Goal: Information Seeking & Learning: Learn about a topic

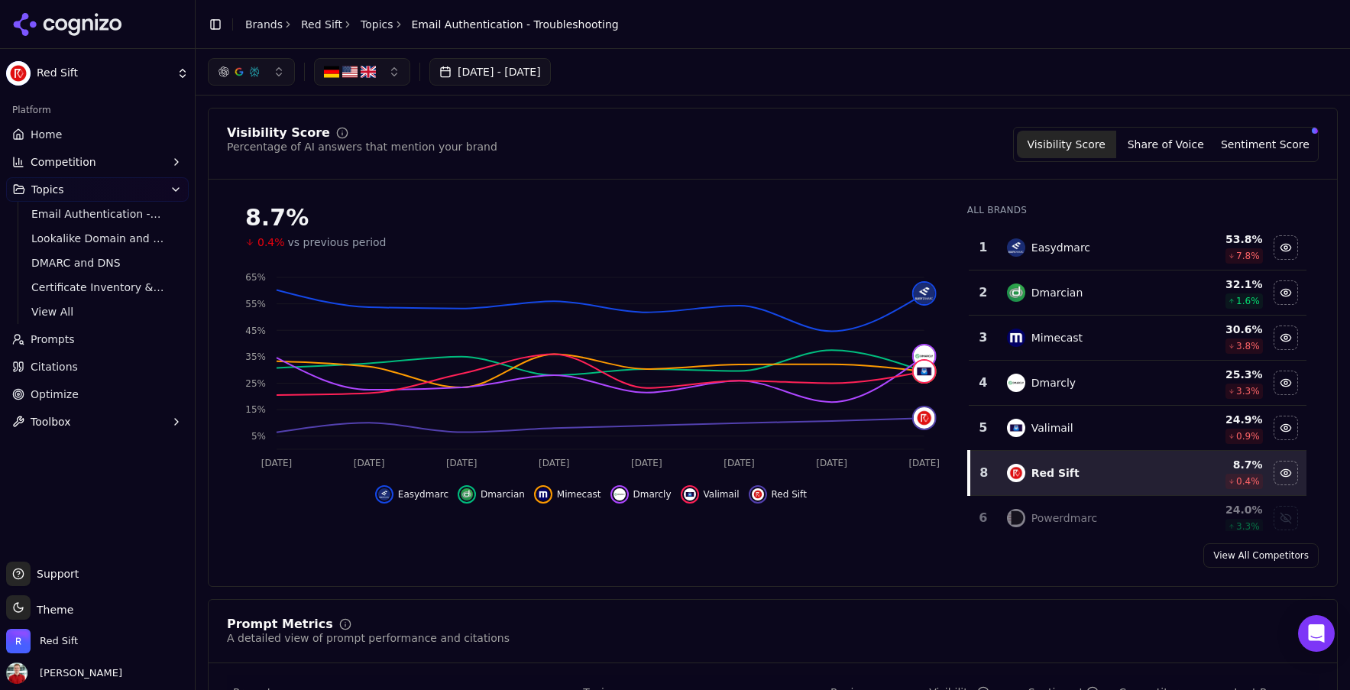
click at [45, 138] on span "Home" at bounding box center [46, 134] width 31 height 15
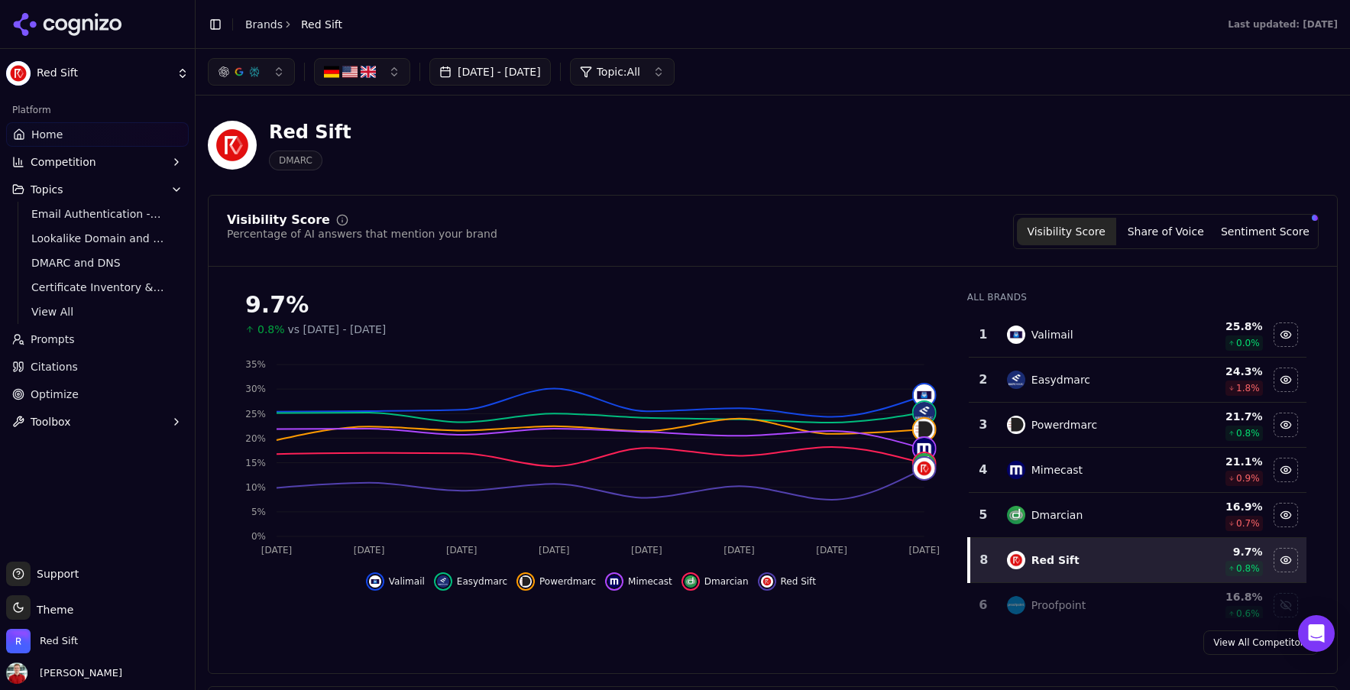
click at [551, 72] on button "[DATE] - [DATE]" at bounding box center [489, 71] width 121 height 27
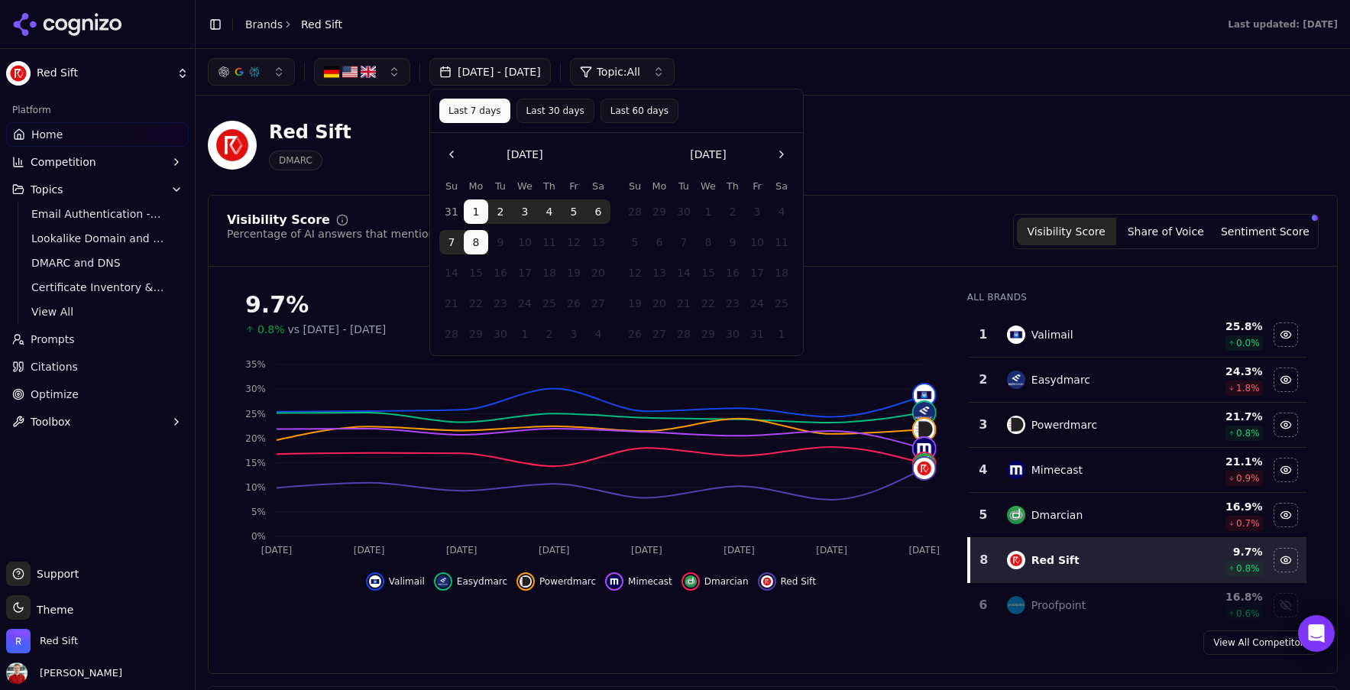
click at [849, 92] on div "Sep 01, 2025 - Sep 08, 2025 Topic: All" at bounding box center [773, 72] width 1154 height 46
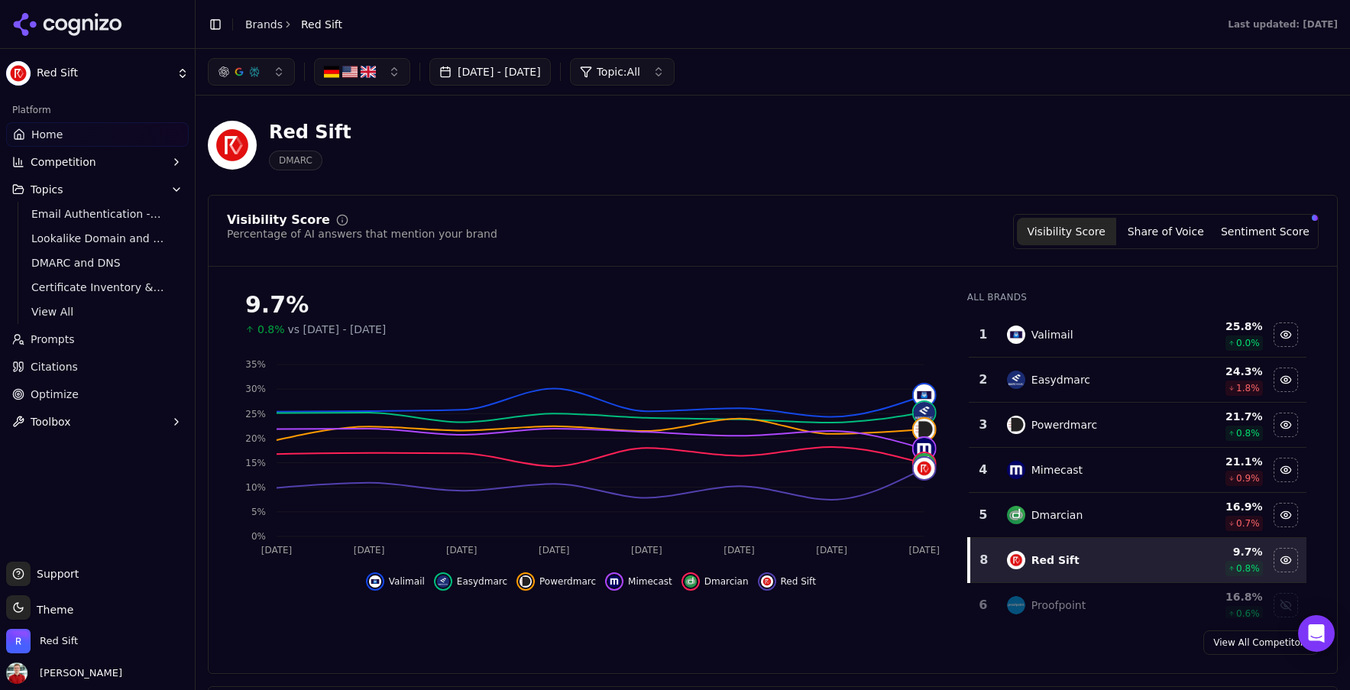
click at [48, 137] on span "Home" at bounding box center [46, 134] width 31 height 15
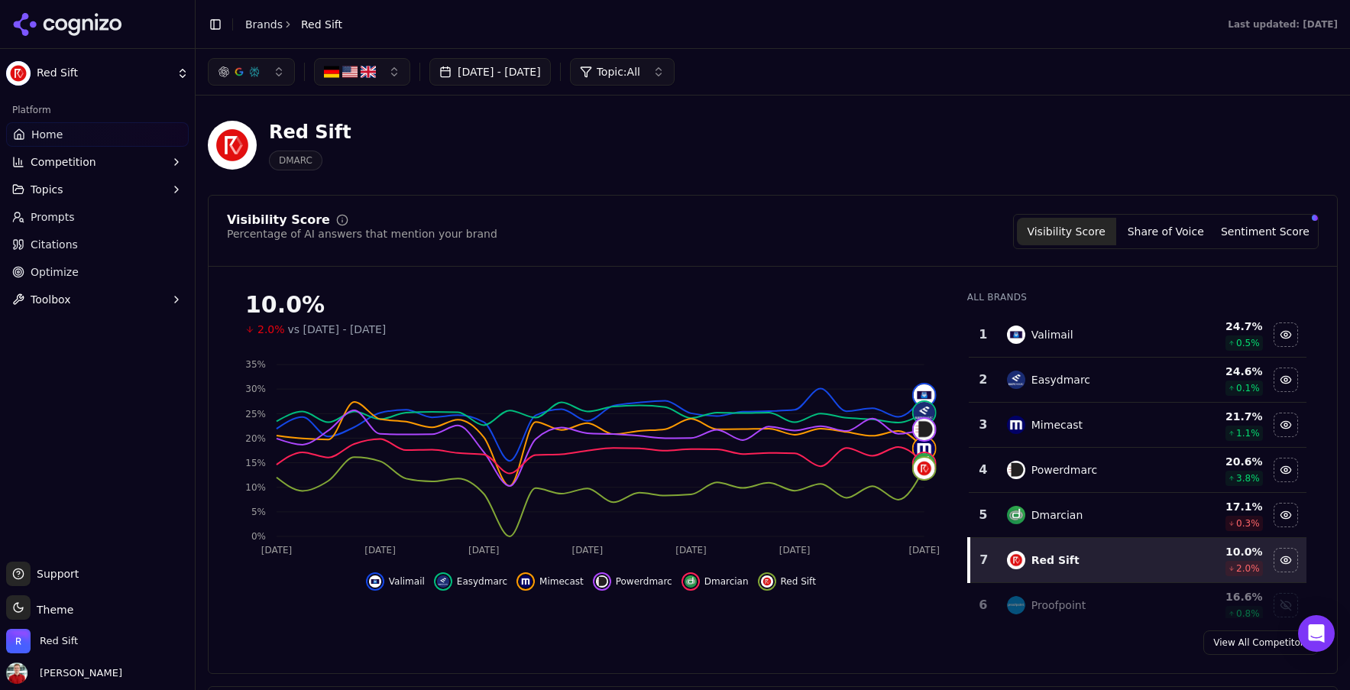
click at [110, 183] on button "Topics" at bounding box center [97, 189] width 183 height 24
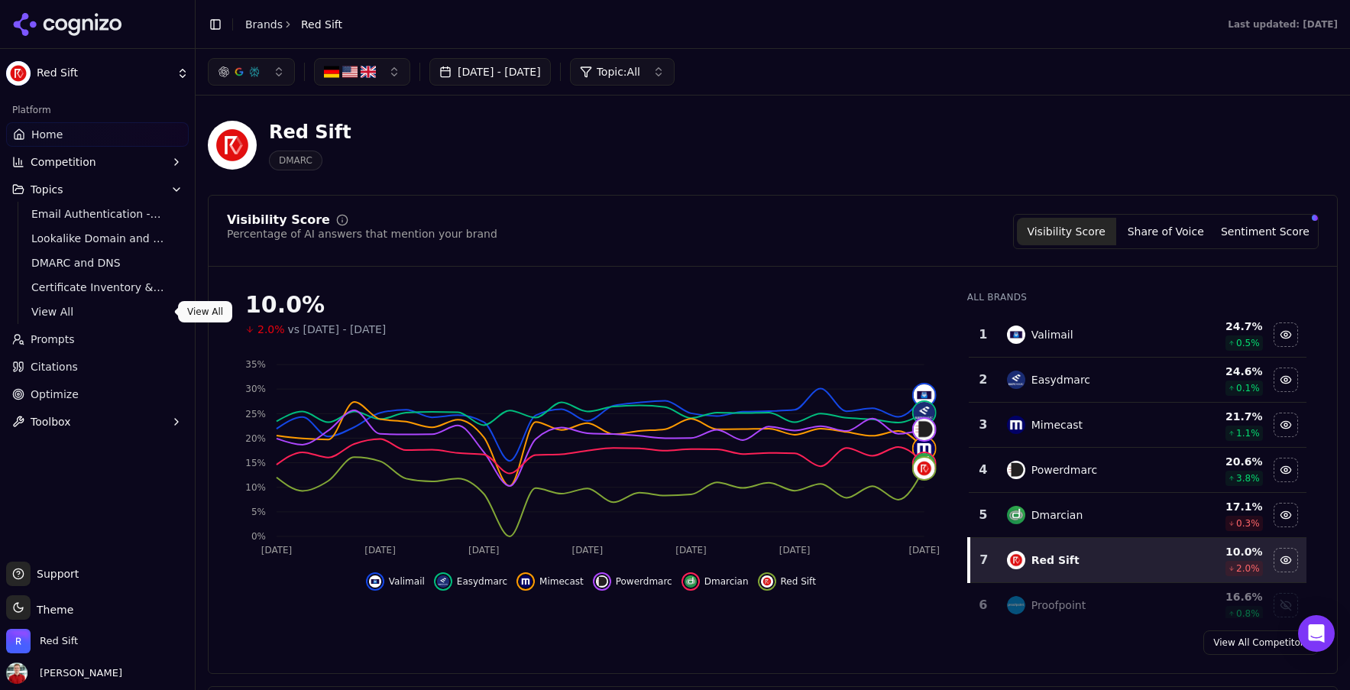
click at [77, 308] on span "View All" at bounding box center [97, 311] width 133 height 15
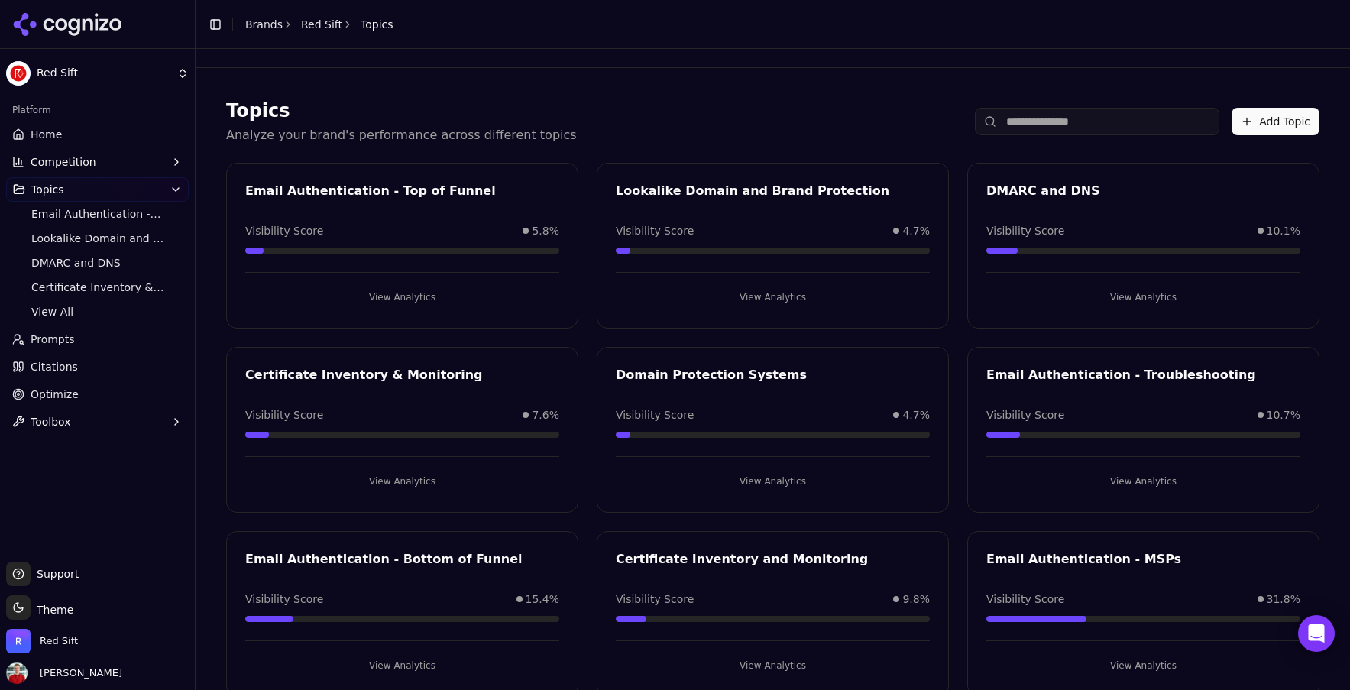
scroll to position [37, 0]
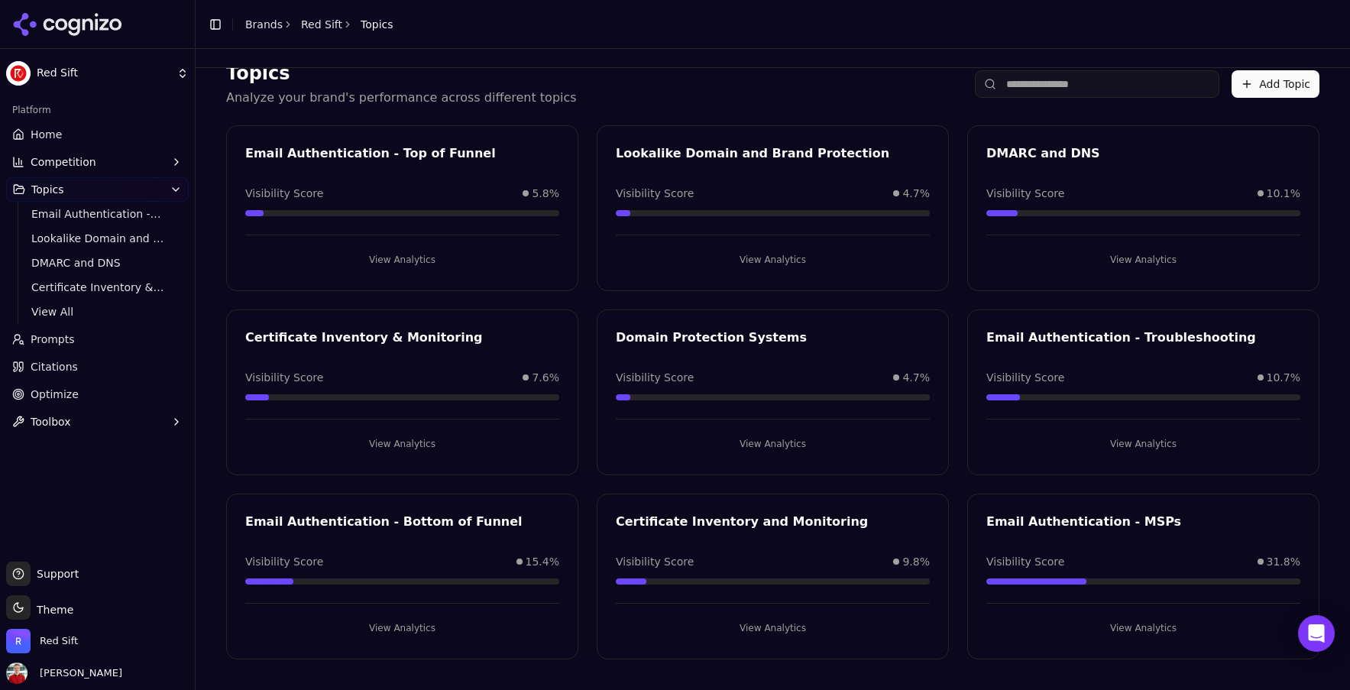
click at [435, 529] on div "Email Authentication - Bottom of Funnel" at bounding box center [402, 521] width 314 height 18
click at [410, 619] on button "View Analytics" at bounding box center [402, 628] width 314 height 24
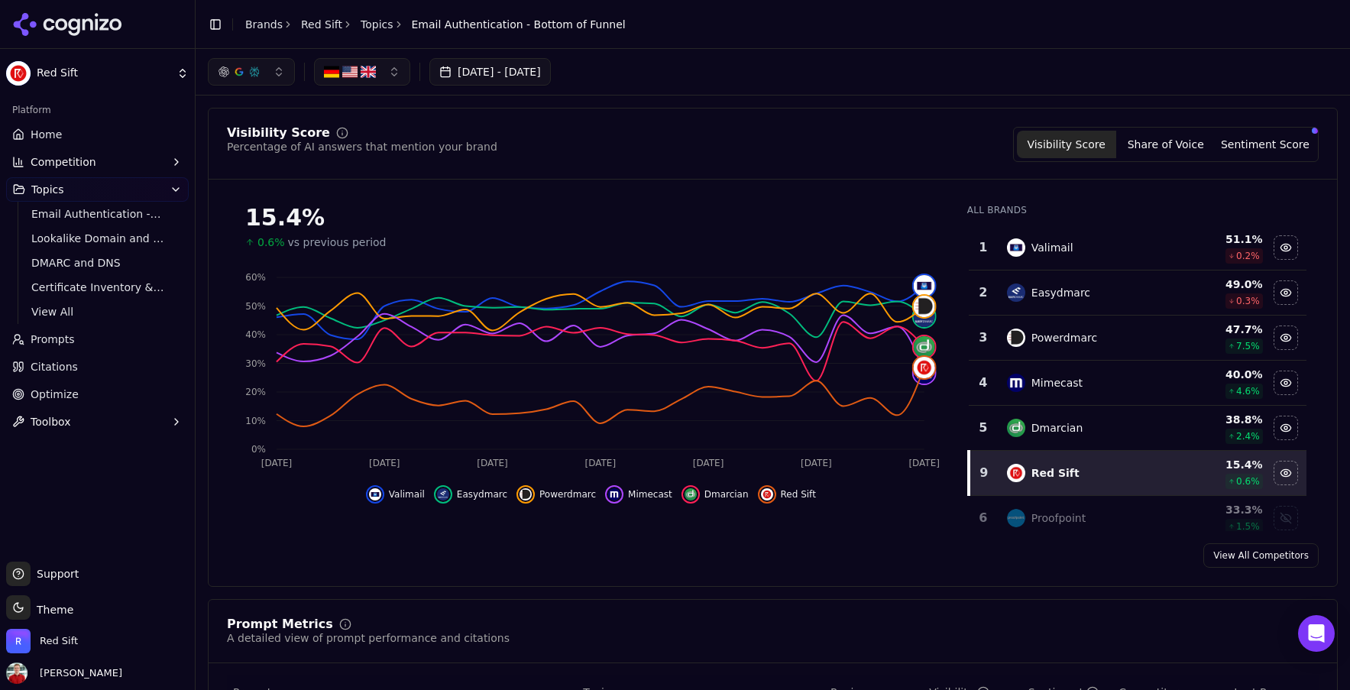
click at [364, 27] on link "Topics" at bounding box center [376, 24] width 33 height 15
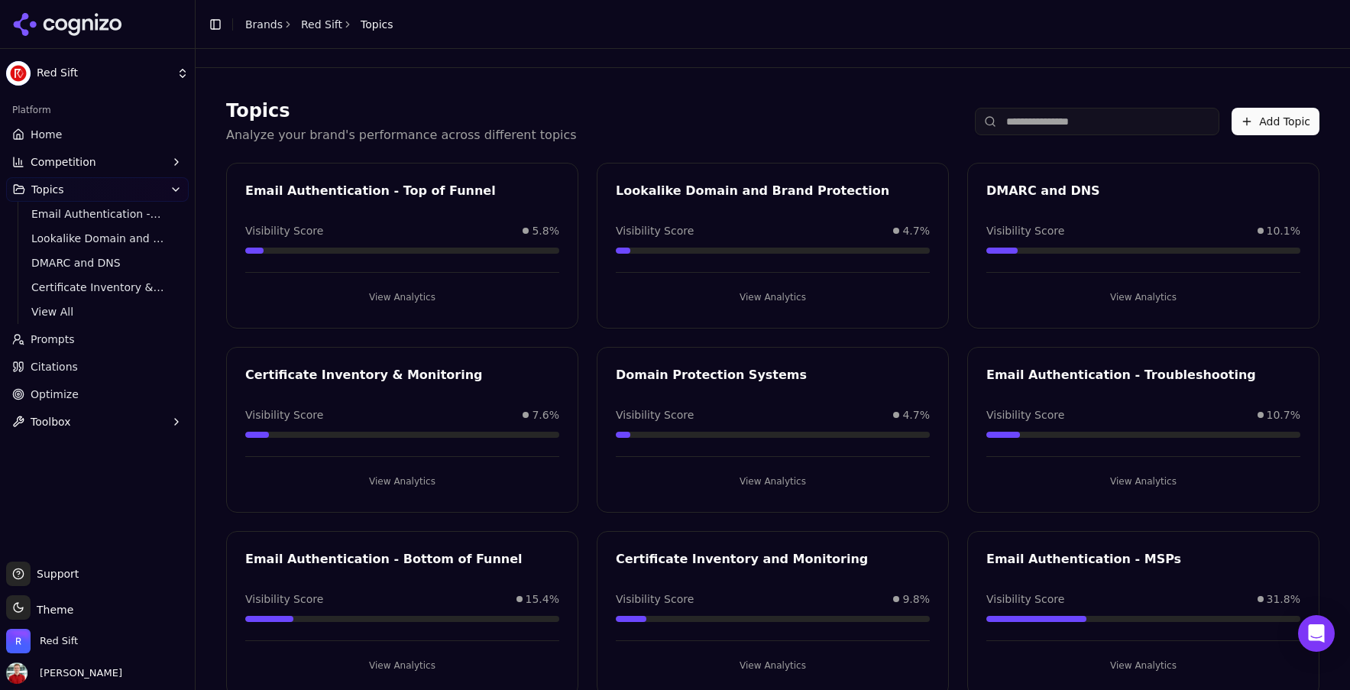
scroll to position [32, 0]
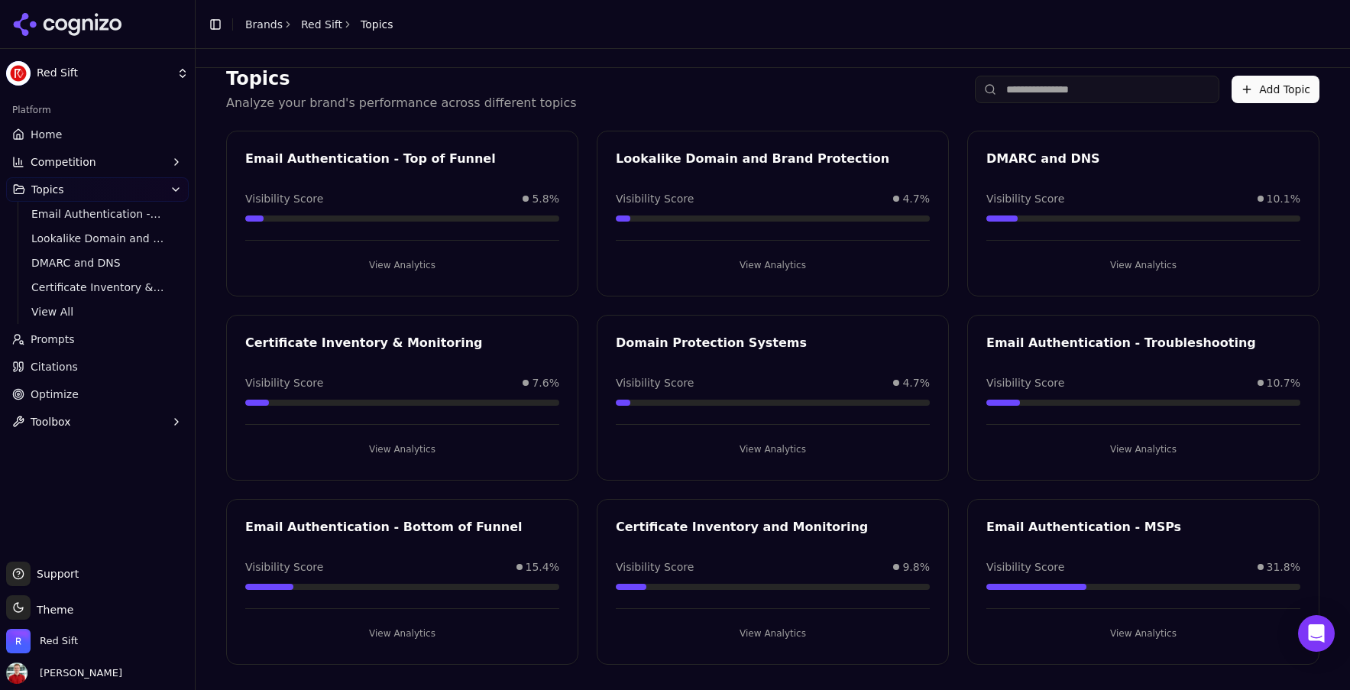
click at [410, 630] on button "View Analytics" at bounding box center [402, 633] width 314 height 24
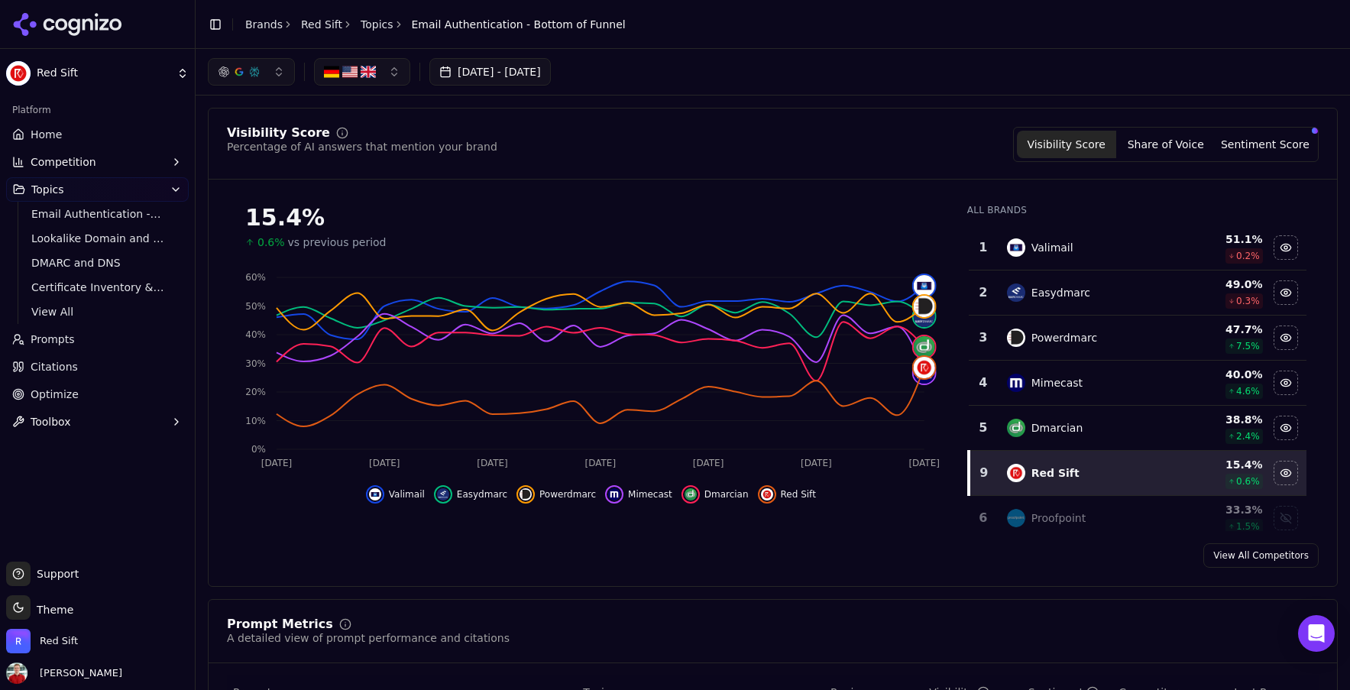
click at [369, 21] on link "Topics" at bounding box center [376, 24] width 33 height 15
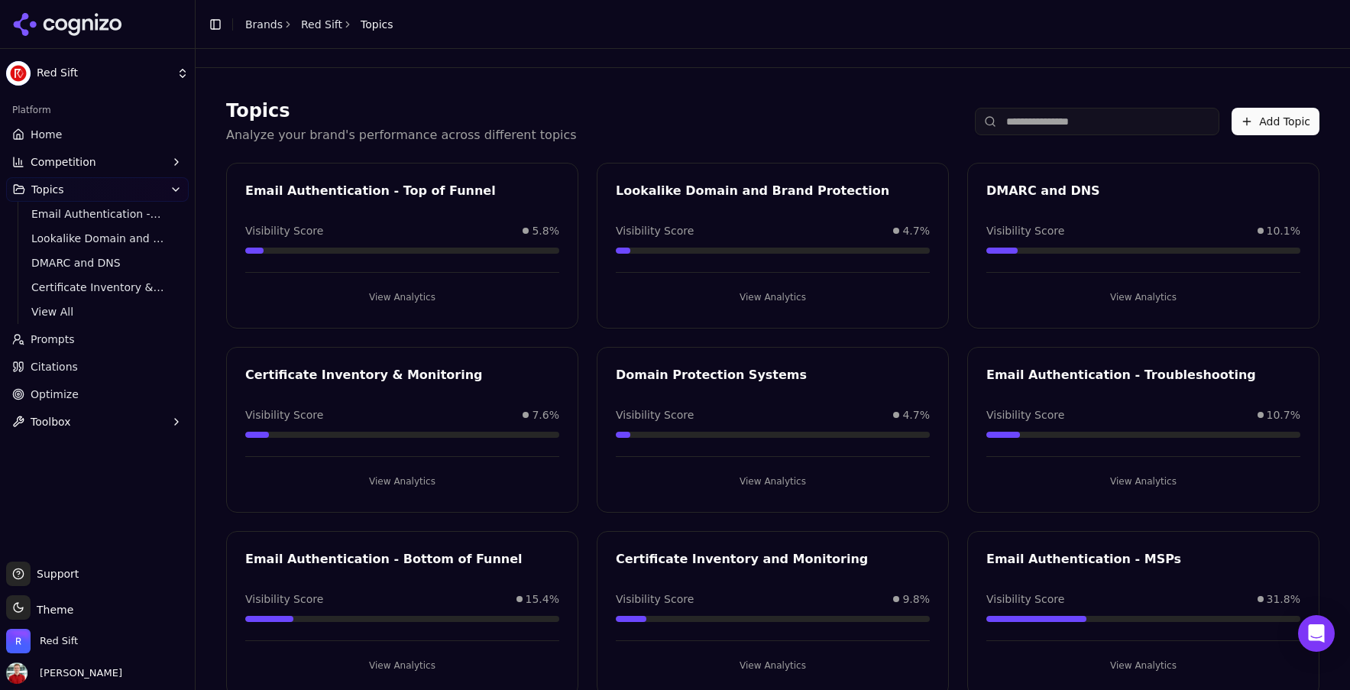
scroll to position [37, 0]
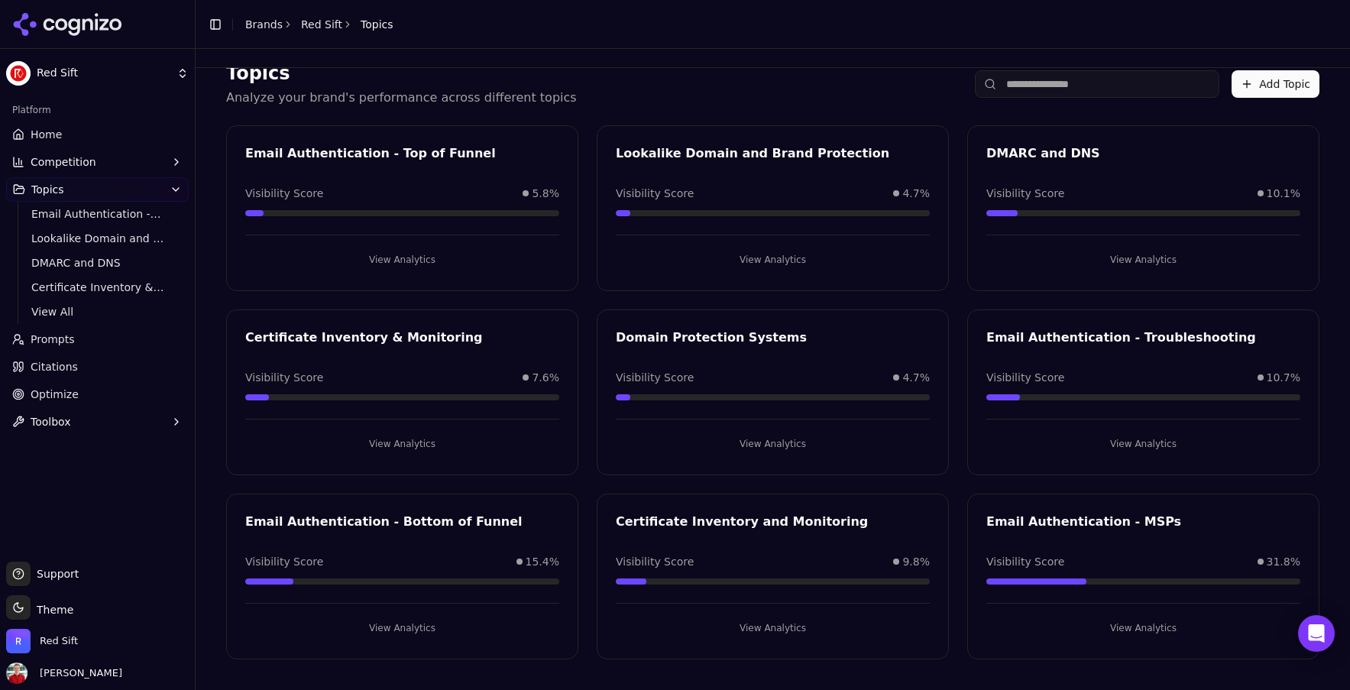
click at [1075, 357] on div "Email Authentication - Troubleshooting Visibility Score 10.7% View Analytics" at bounding box center [1143, 392] width 352 height 166
click at [1127, 446] on button "View Analytics" at bounding box center [1143, 444] width 314 height 24
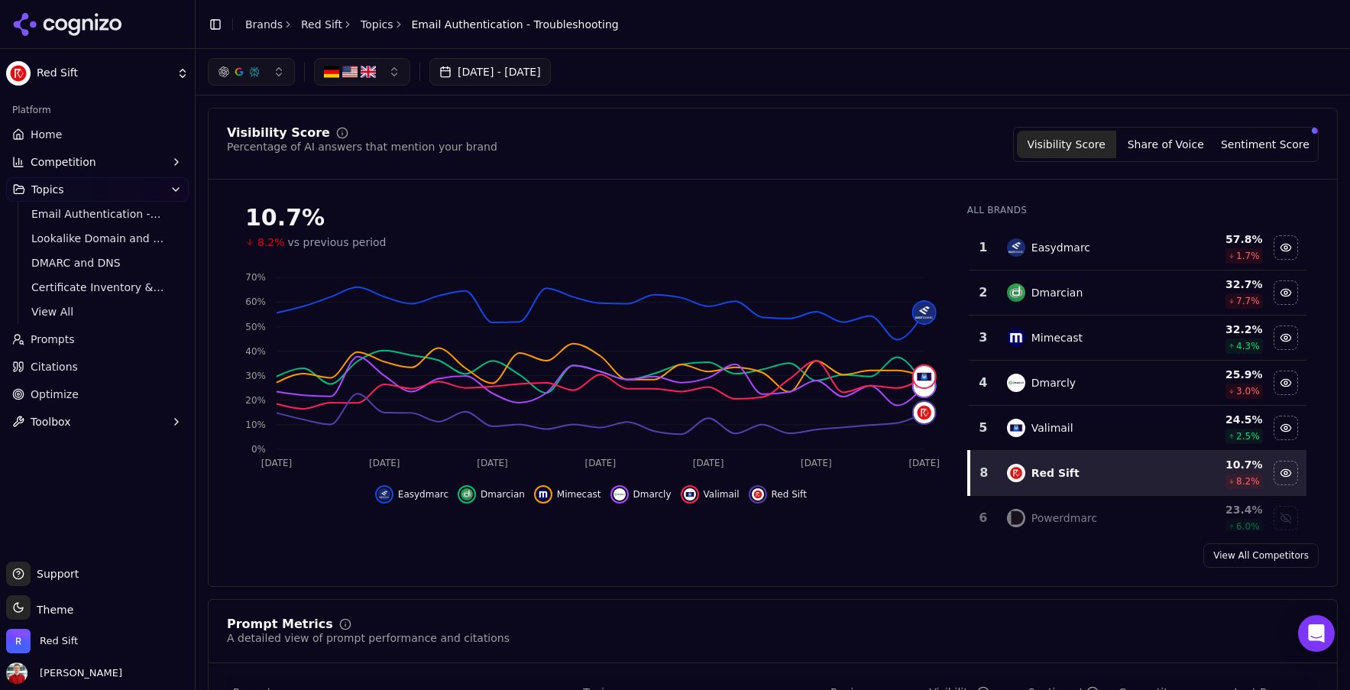
click at [373, 27] on link "Topics" at bounding box center [376, 24] width 33 height 15
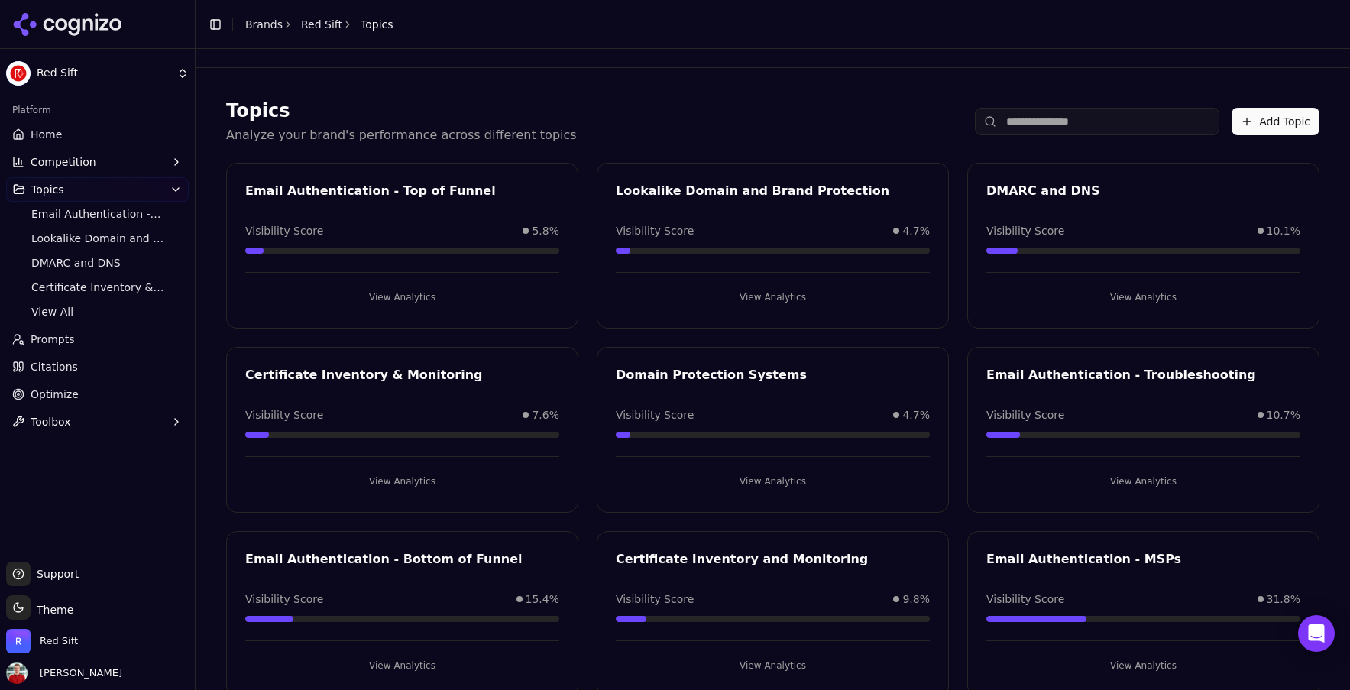
scroll to position [37, 0]
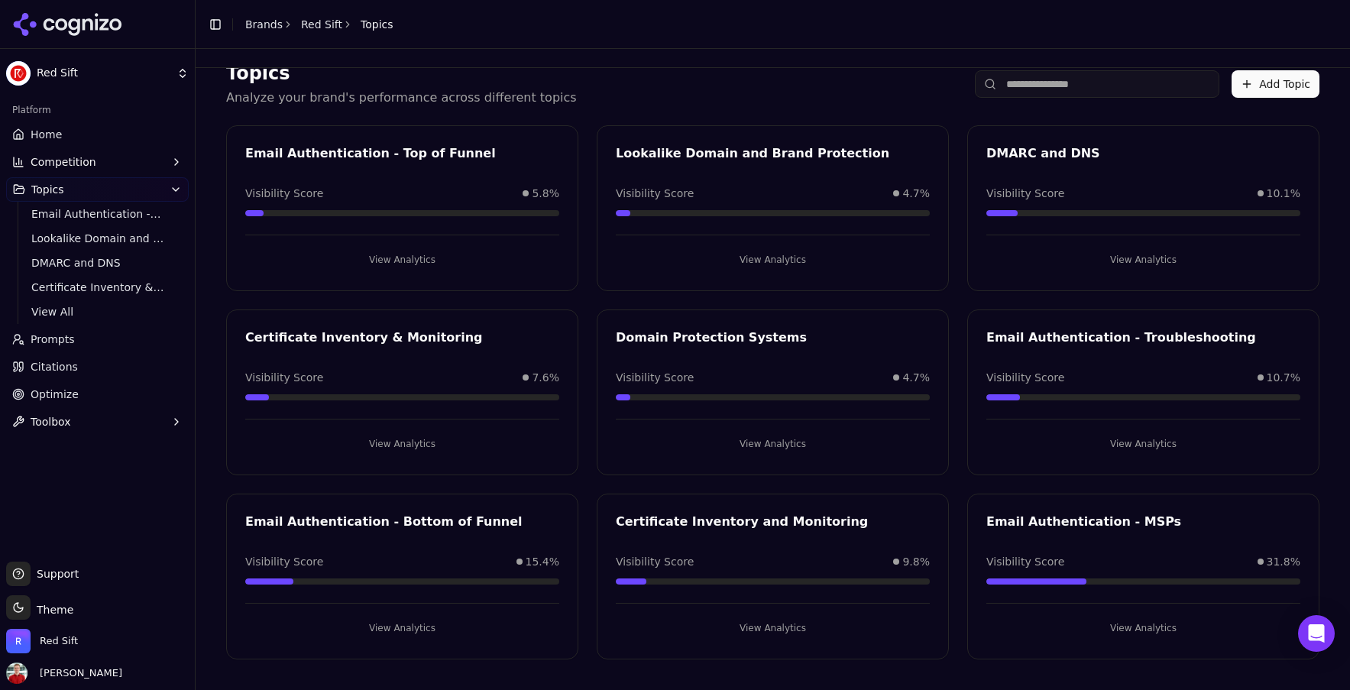
click at [390, 625] on button "View Analytics" at bounding box center [402, 628] width 314 height 24
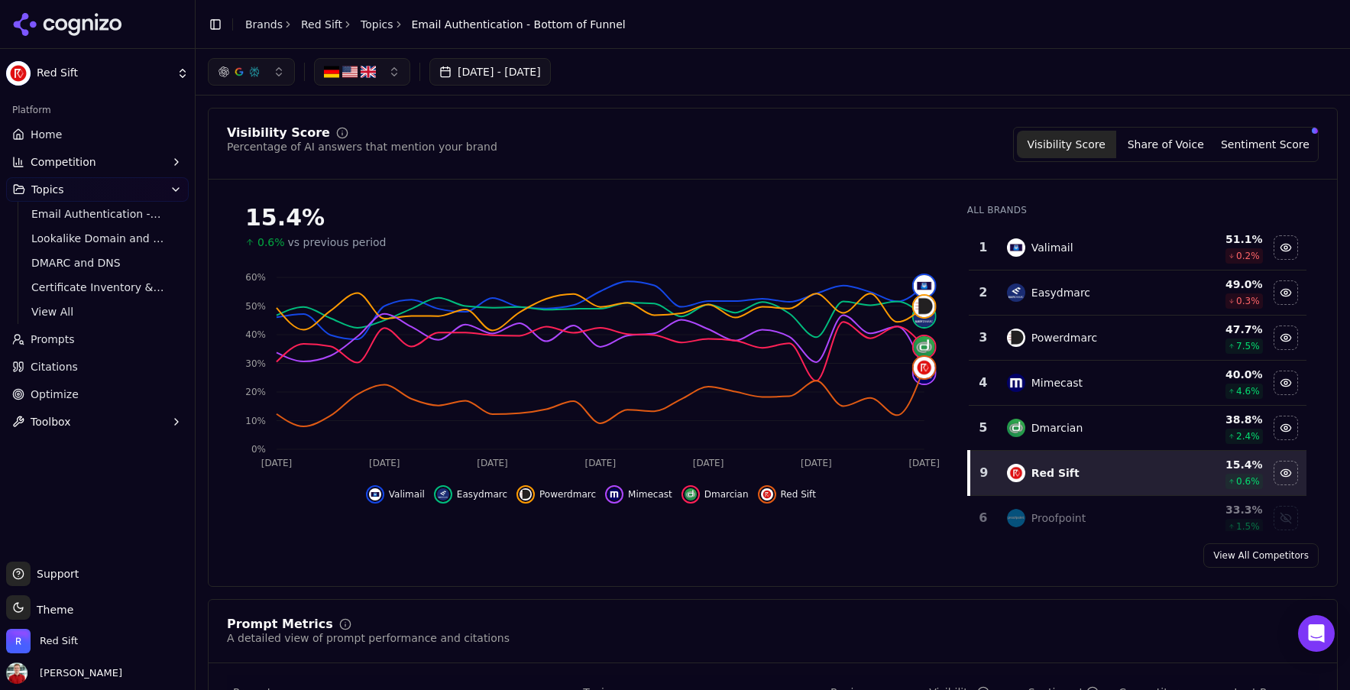
click at [781, 73] on div "[DATE] - [DATE]" at bounding box center [773, 71] width 1130 height 27
click at [484, 75] on button "[DATE] - [DATE]" at bounding box center [489, 71] width 121 height 27
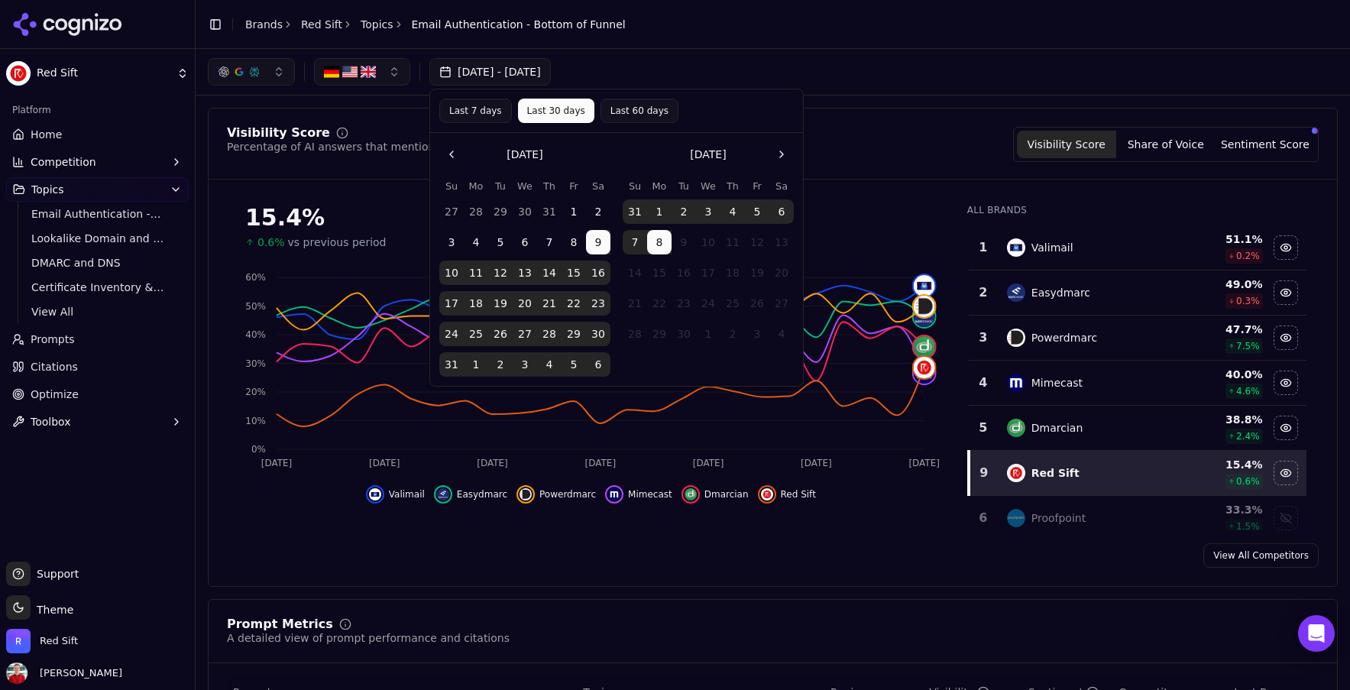
click at [465, 109] on button "Last 7 days" at bounding box center [475, 111] width 73 height 24
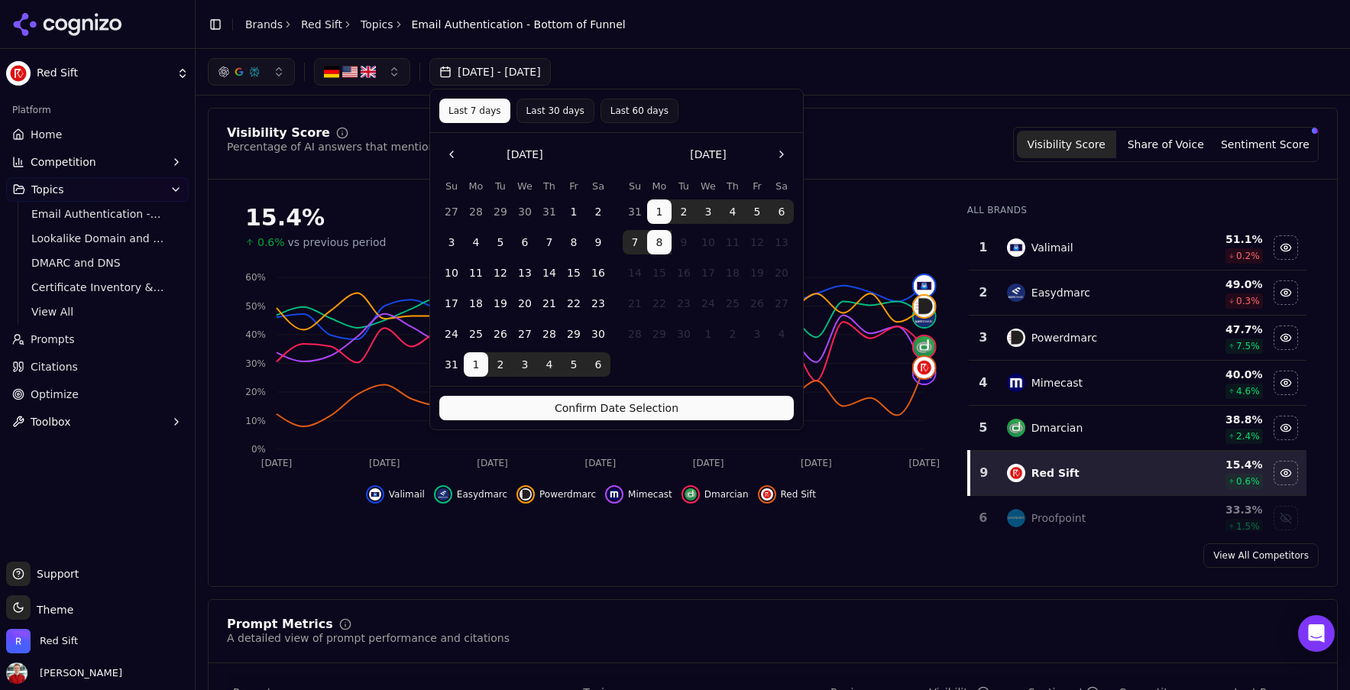
click at [579, 410] on button "Confirm Date Selection" at bounding box center [616, 408] width 354 height 24
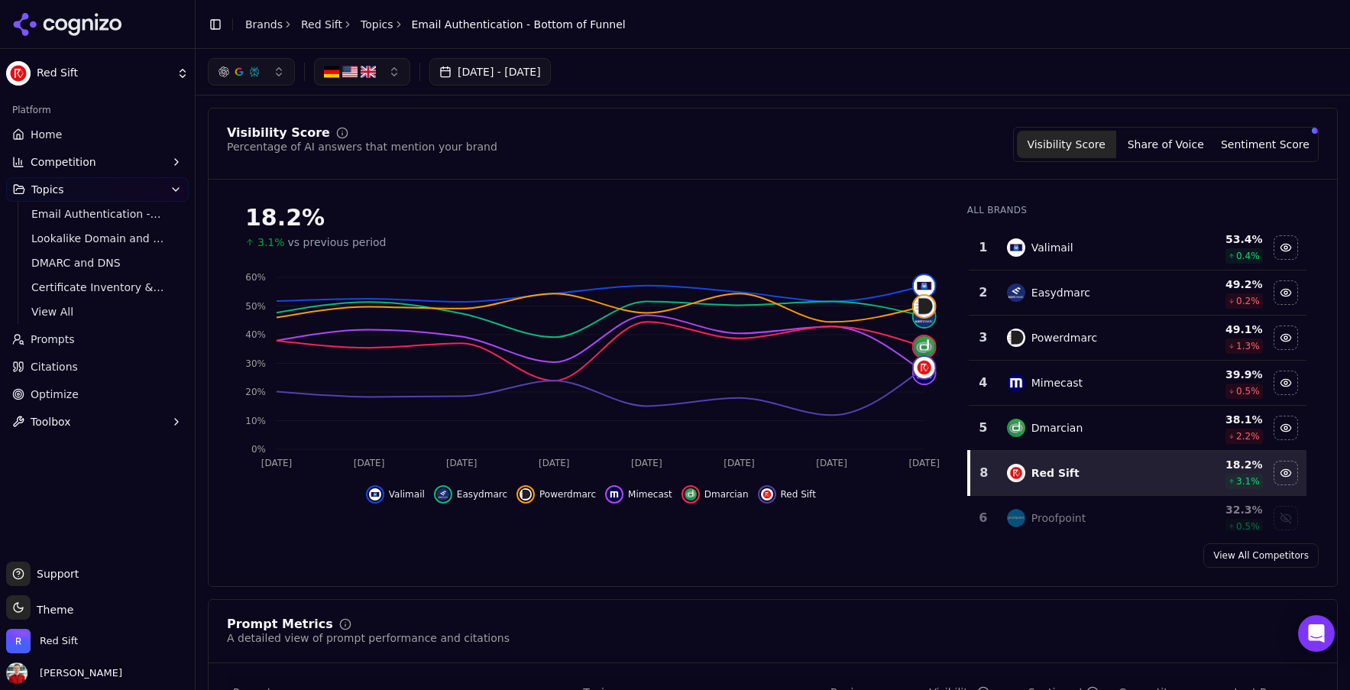
click at [365, 23] on link "Topics" at bounding box center [376, 24] width 33 height 15
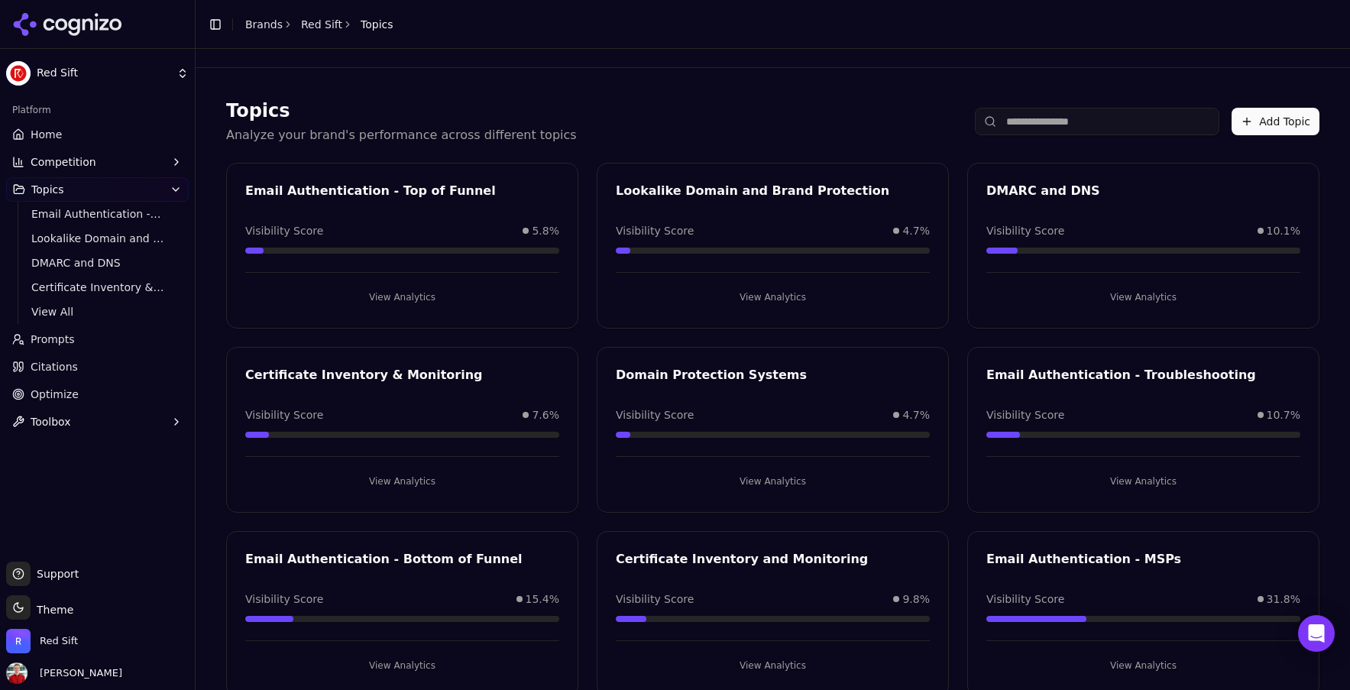
click at [676, 67] on div at bounding box center [773, 58] width 1154 height 19
click at [590, 84] on div "Topics Analyze your brand's performance across different topics Add Topic Email…" at bounding box center [773, 397] width 1130 height 635
click at [324, 20] on link "Red Sift" at bounding box center [321, 24] width 41 height 15
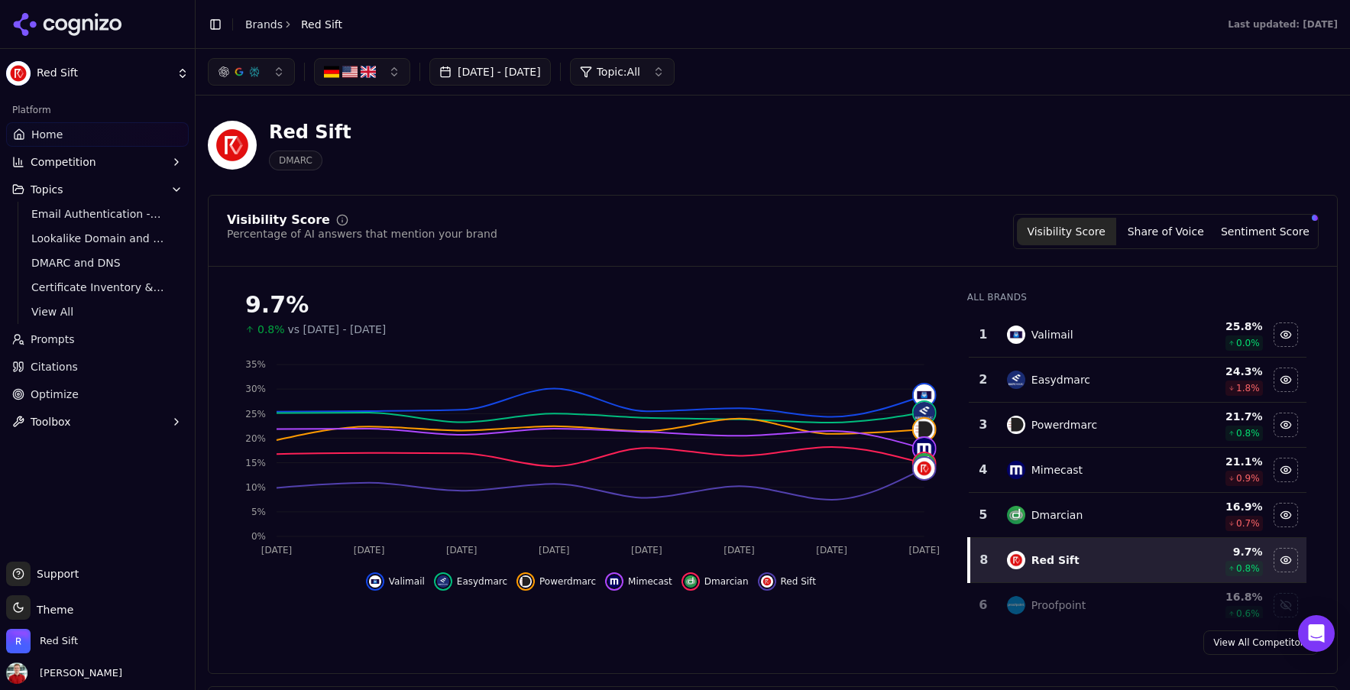
click at [668, 290] on div "9.7% 0.8% vs [DATE] - [DATE]" at bounding box center [591, 308] width 728 height 58
click at [54, 305] on span "View All" at bounding box center [97, 311] width 133 height 15
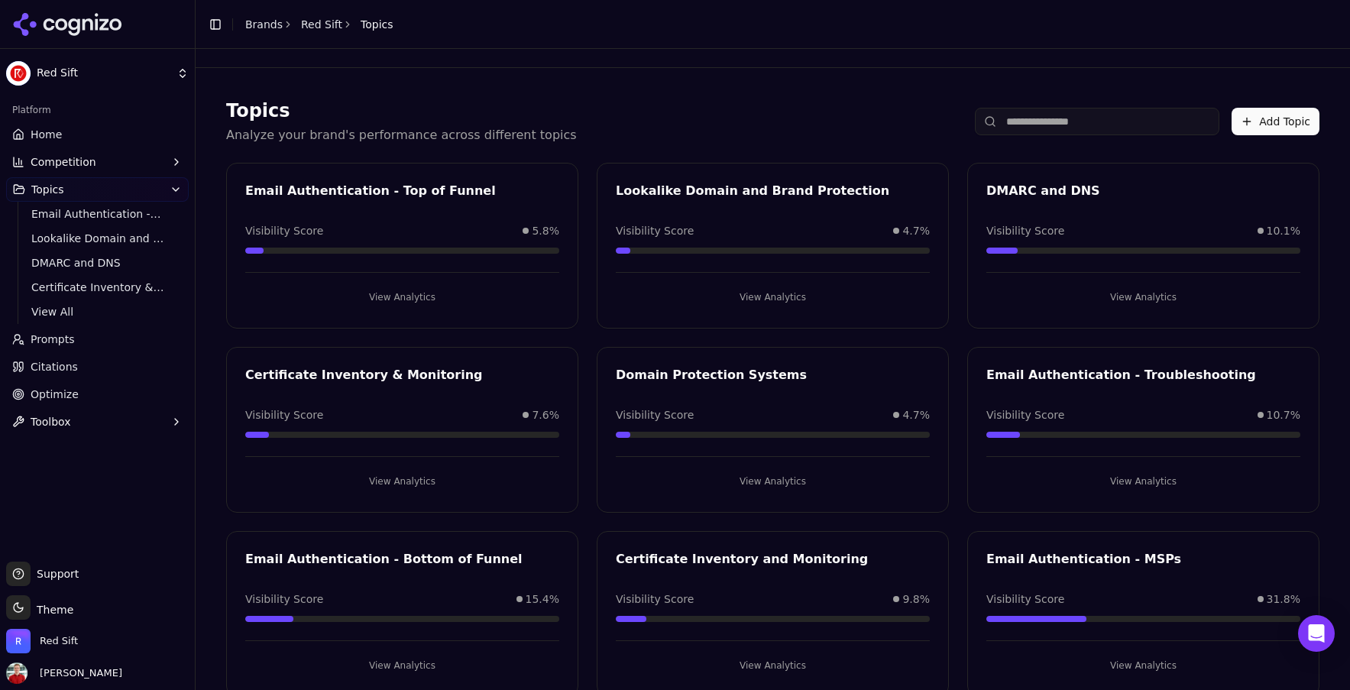
scroll to position [37, 0]
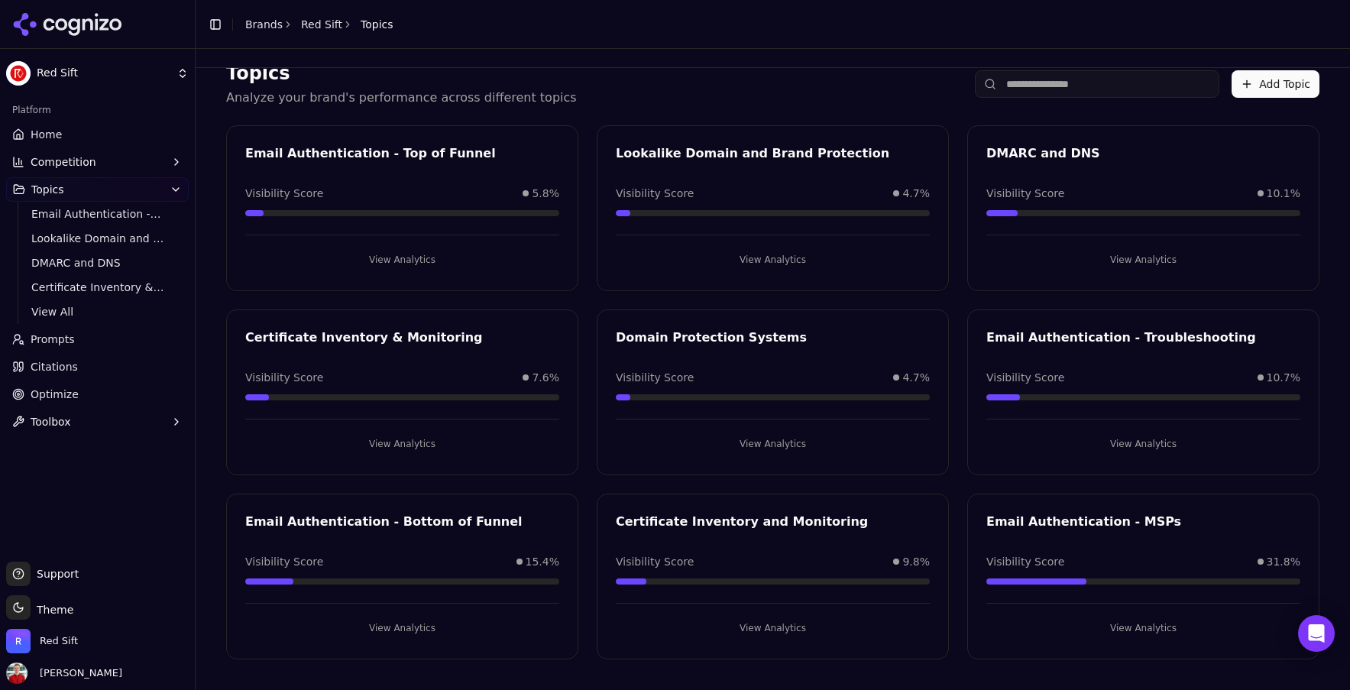
click at [398, 626] on button "View Analytics" at bounding box center [402, 628] width 314 height 24
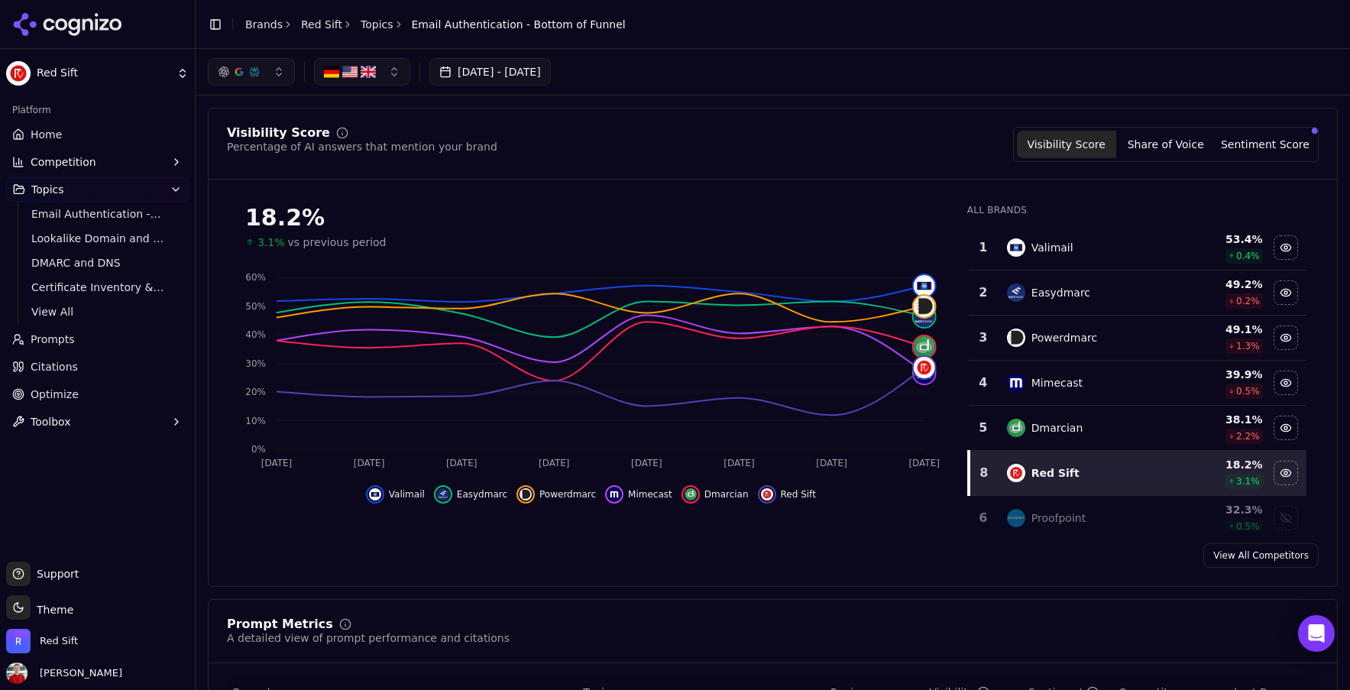
scroll to position [34, 0]
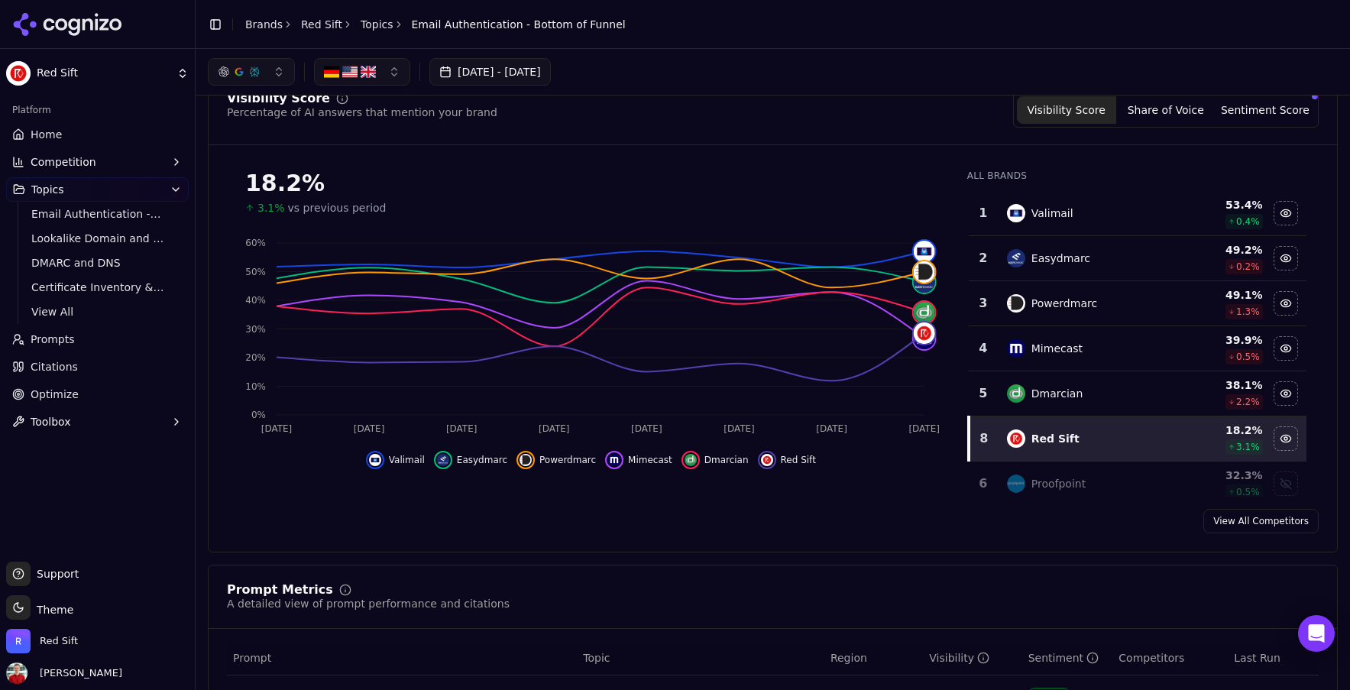
click at [373, 26] on link "Topics" at bounding box center [376, 24] width 33 height 15
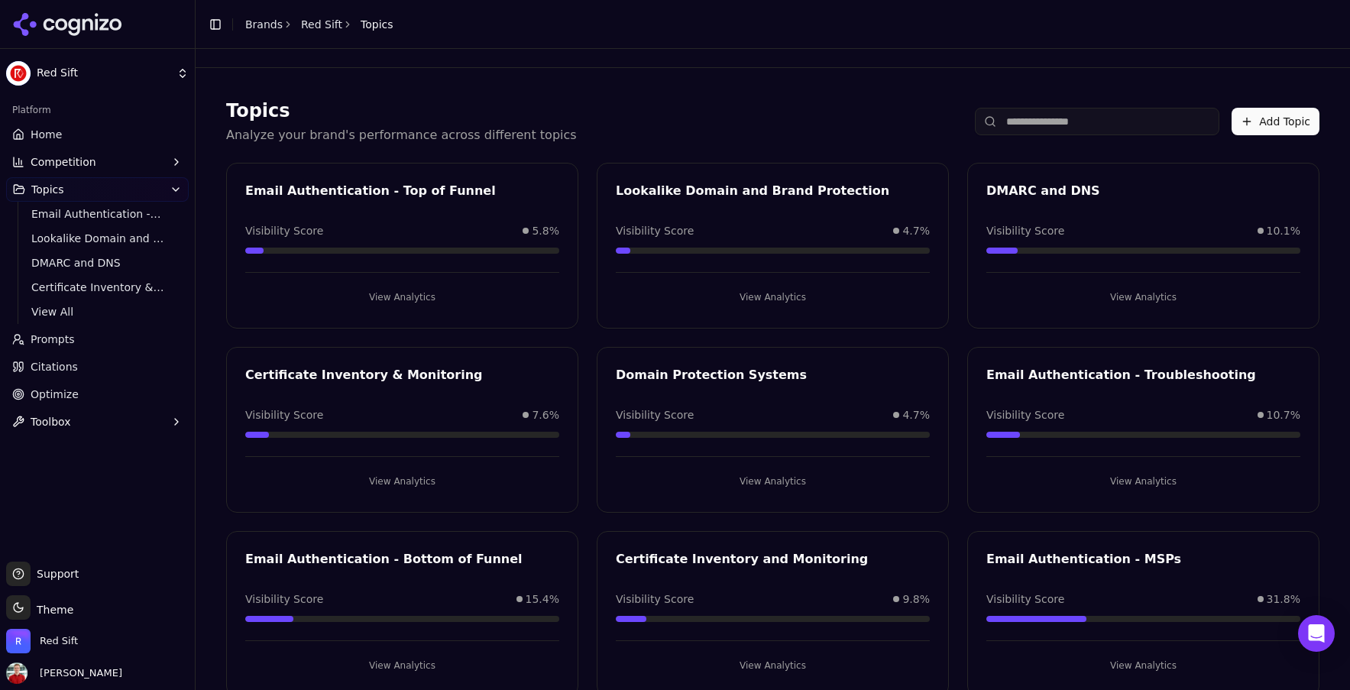
click at [387, 659] on button "View Analytics" at bounding box center [402, 665] width 314 height 24
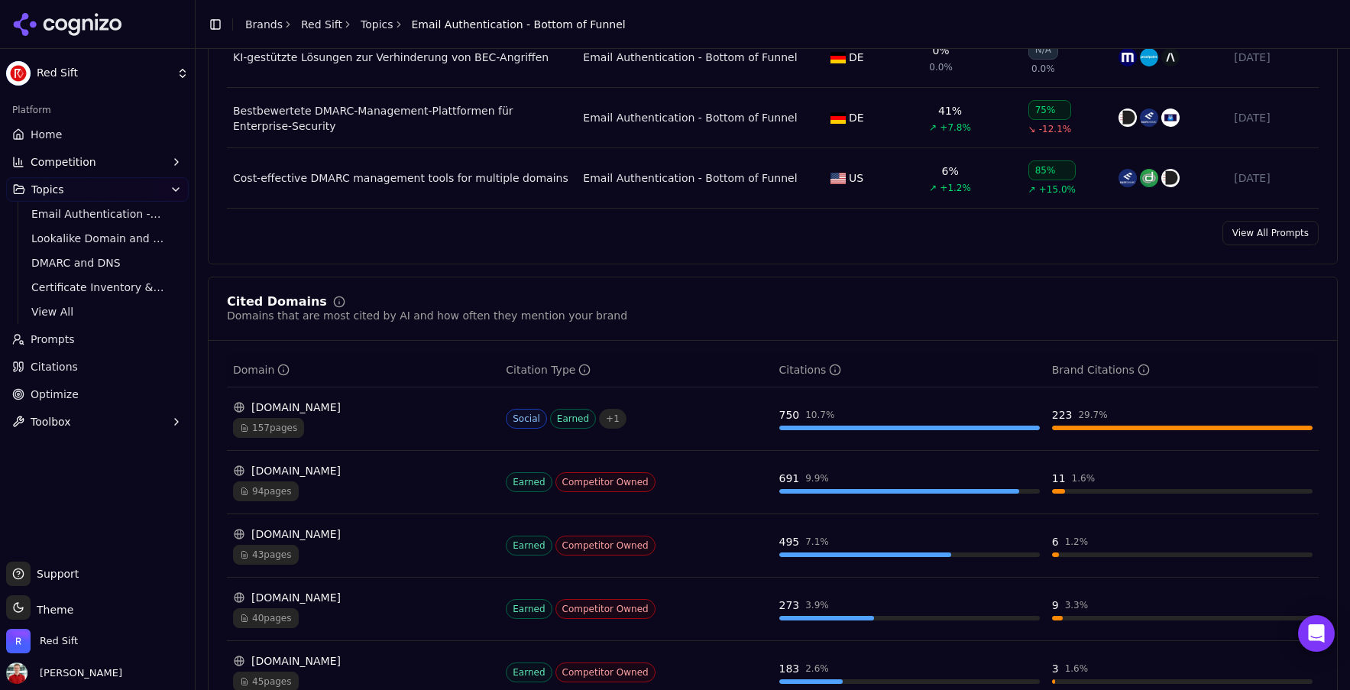
scroll to position [823, 0]
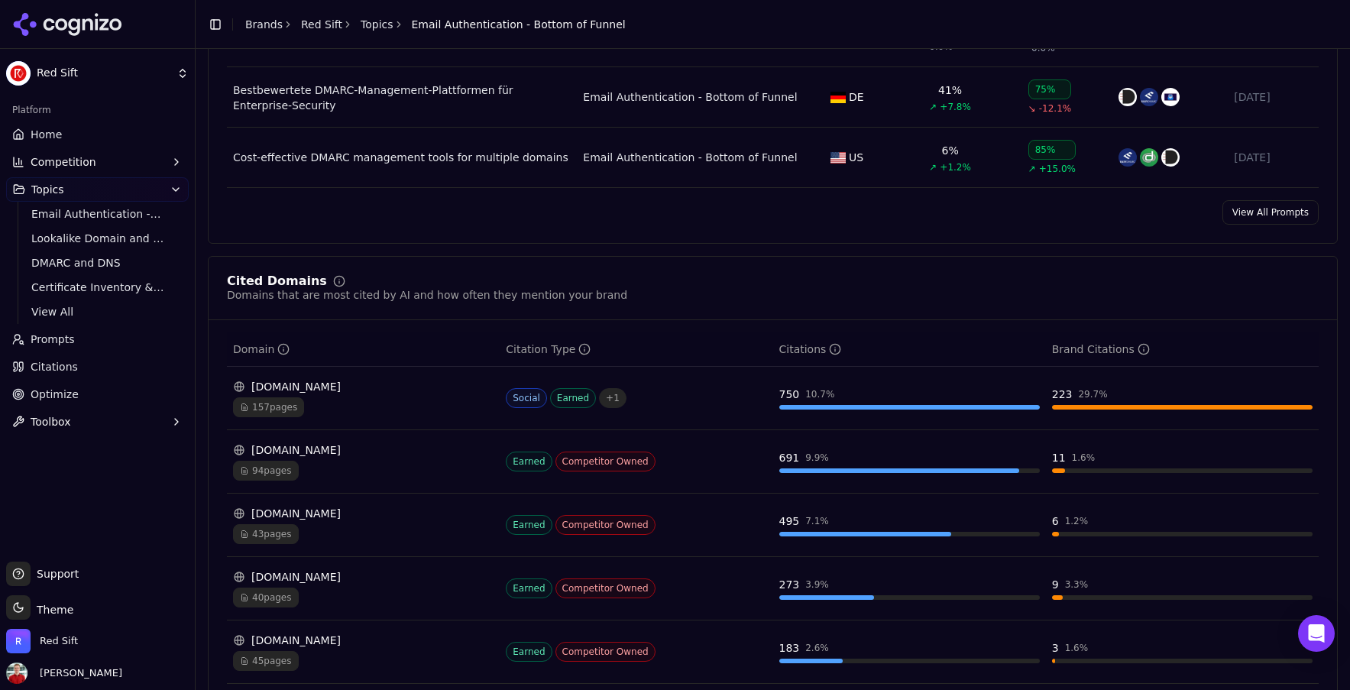
click at [1249, 213] on link "View All Prompts" at bounding box center [1270, 212] width 96 height 24
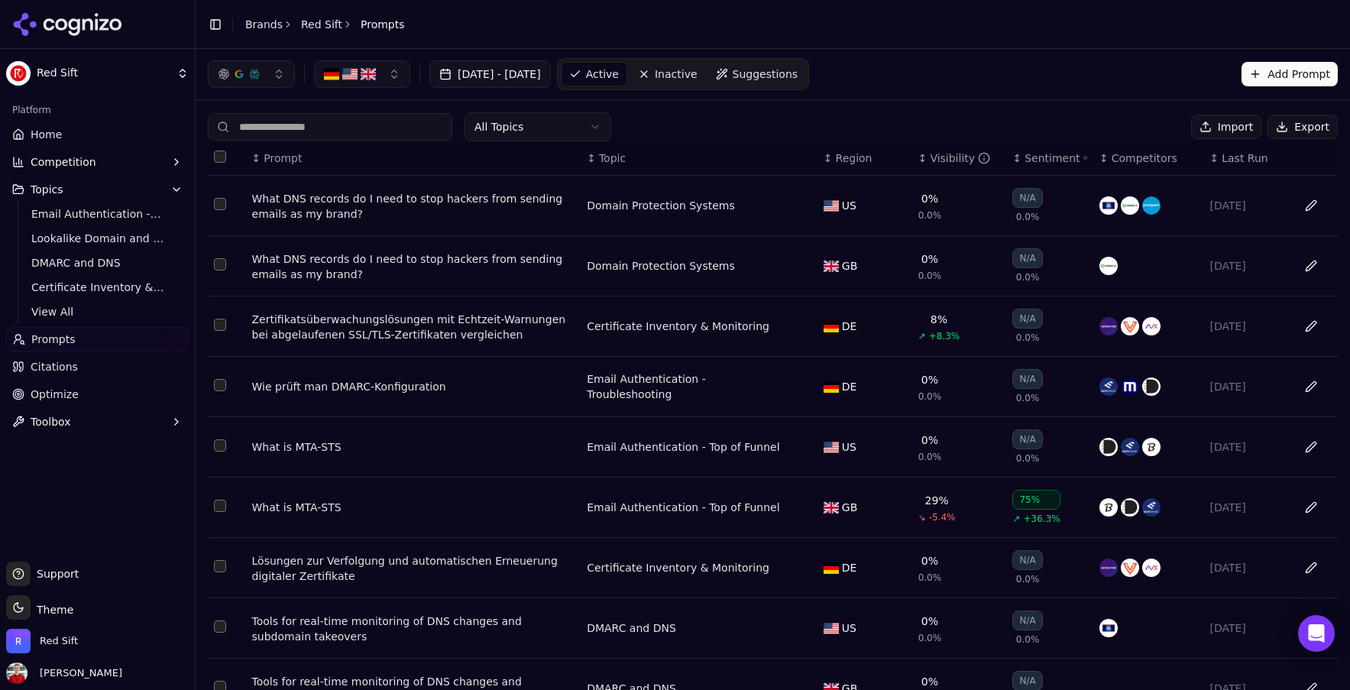
click at [47, 144] on link "Home" at bounding box center [97, 134] width 183 height 24
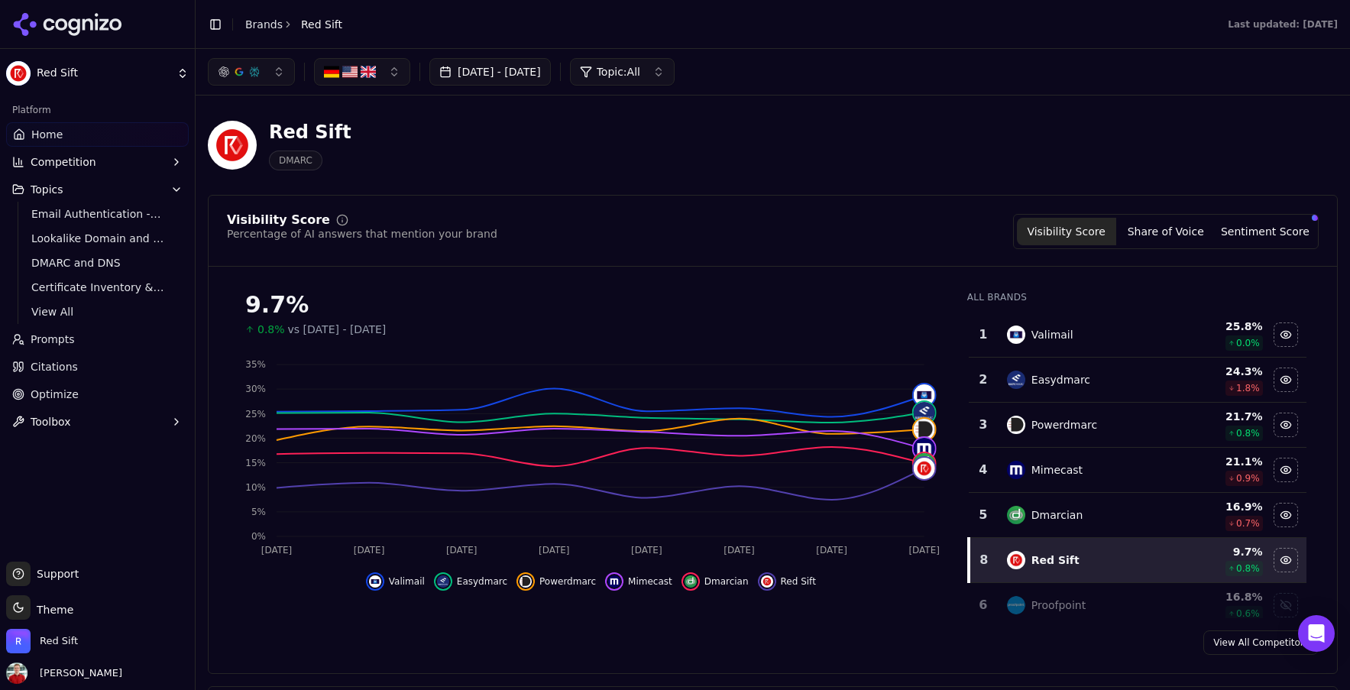
click at [79, 188] on button "Topics" at bounding box center [97, 189] width 183 height 24
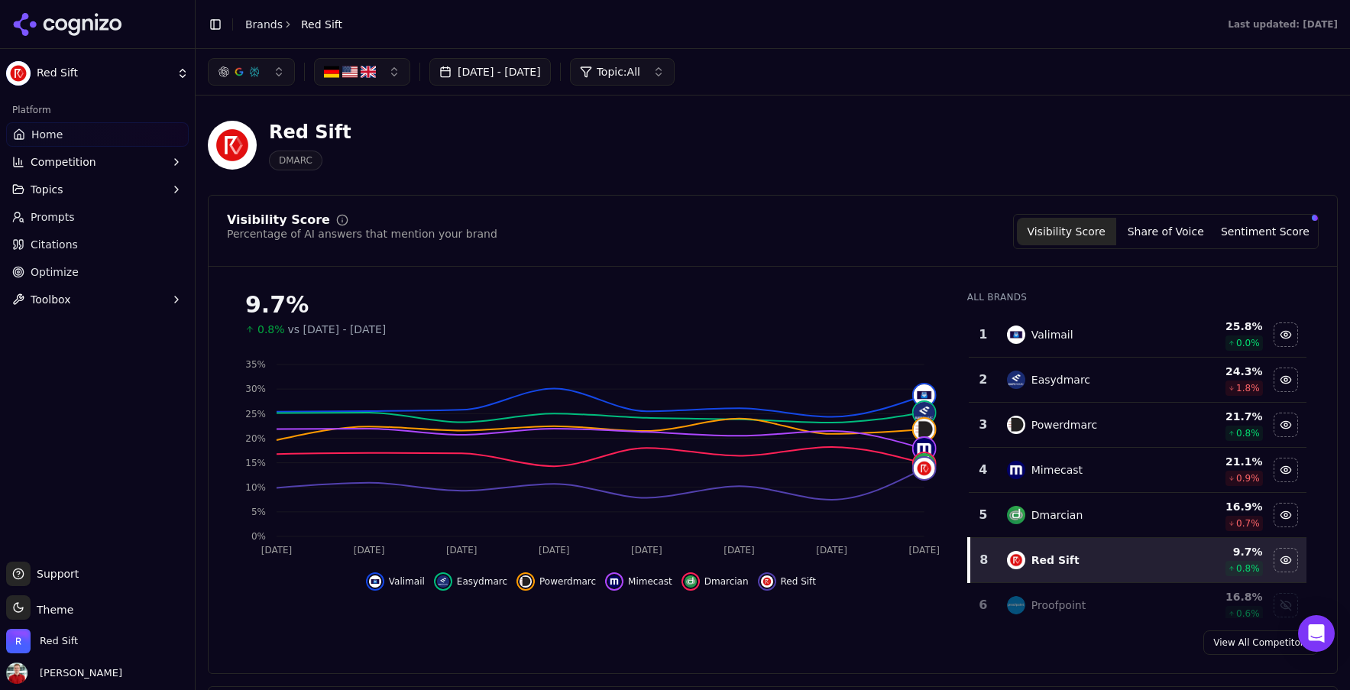
click at [78, 192] on button "Topics" at bounding box center [97, 189] width 183 height 24
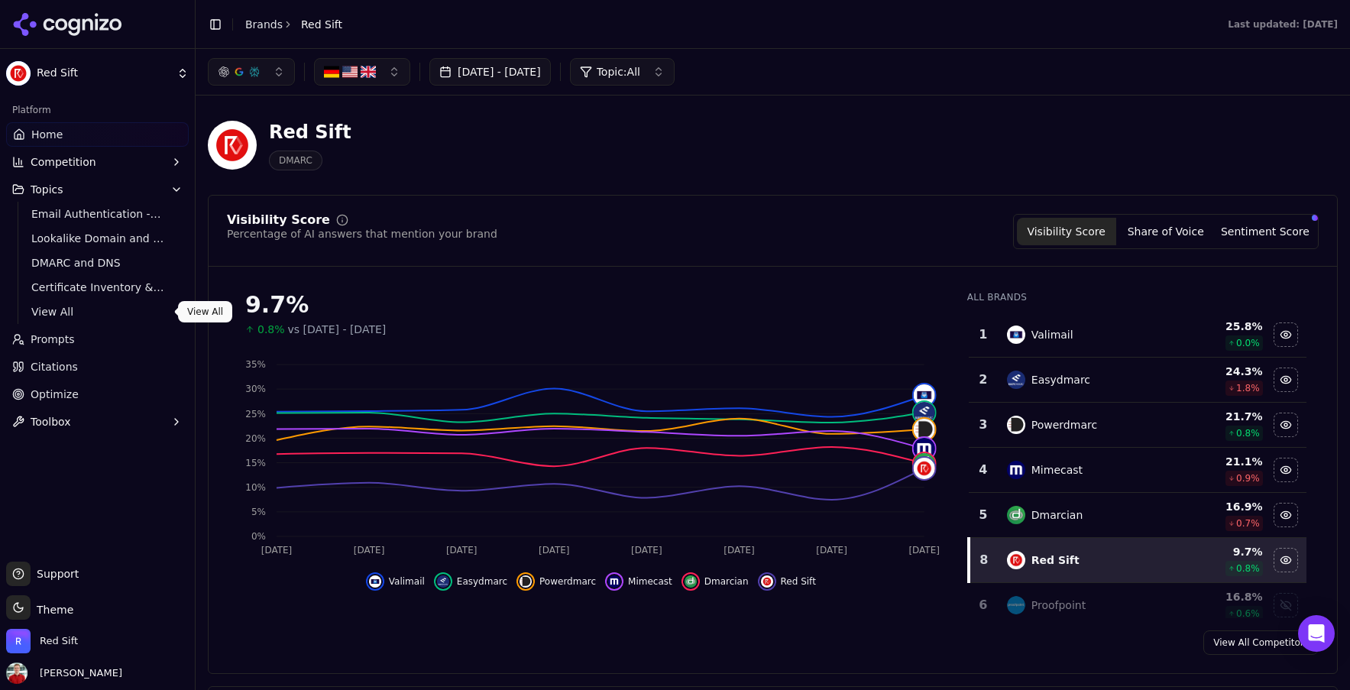
click at [51, 310] on span "View All" at bounding box center [97, 311] width 133 height 15
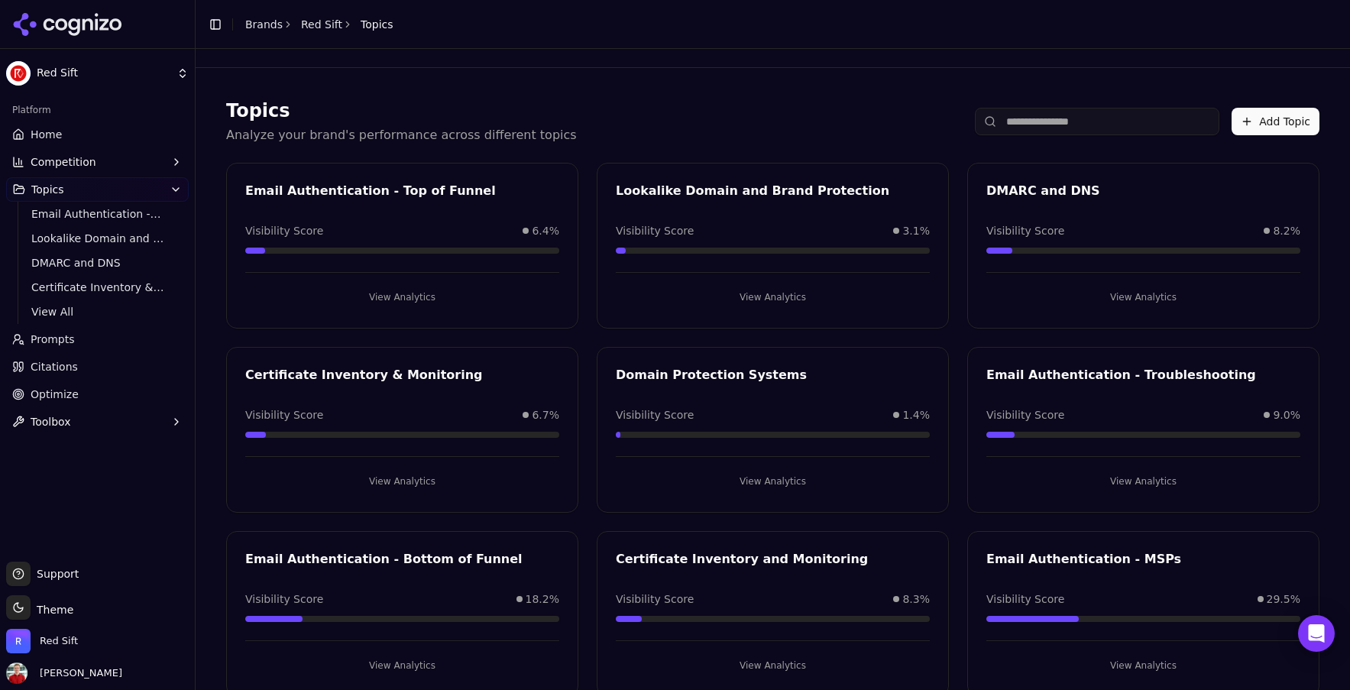
scroll to position [37, 0]
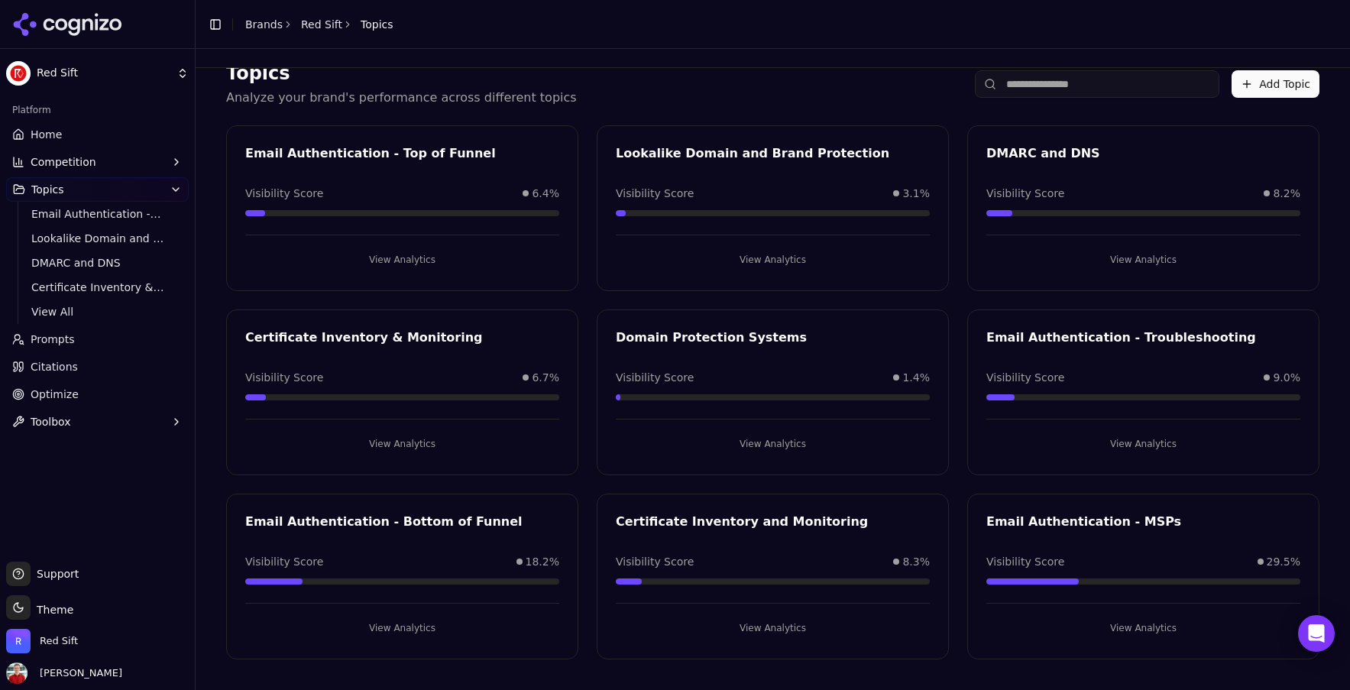
click at [412, 629] on button "View Analytics" at bounding box center [402, 628] width 314 height 24
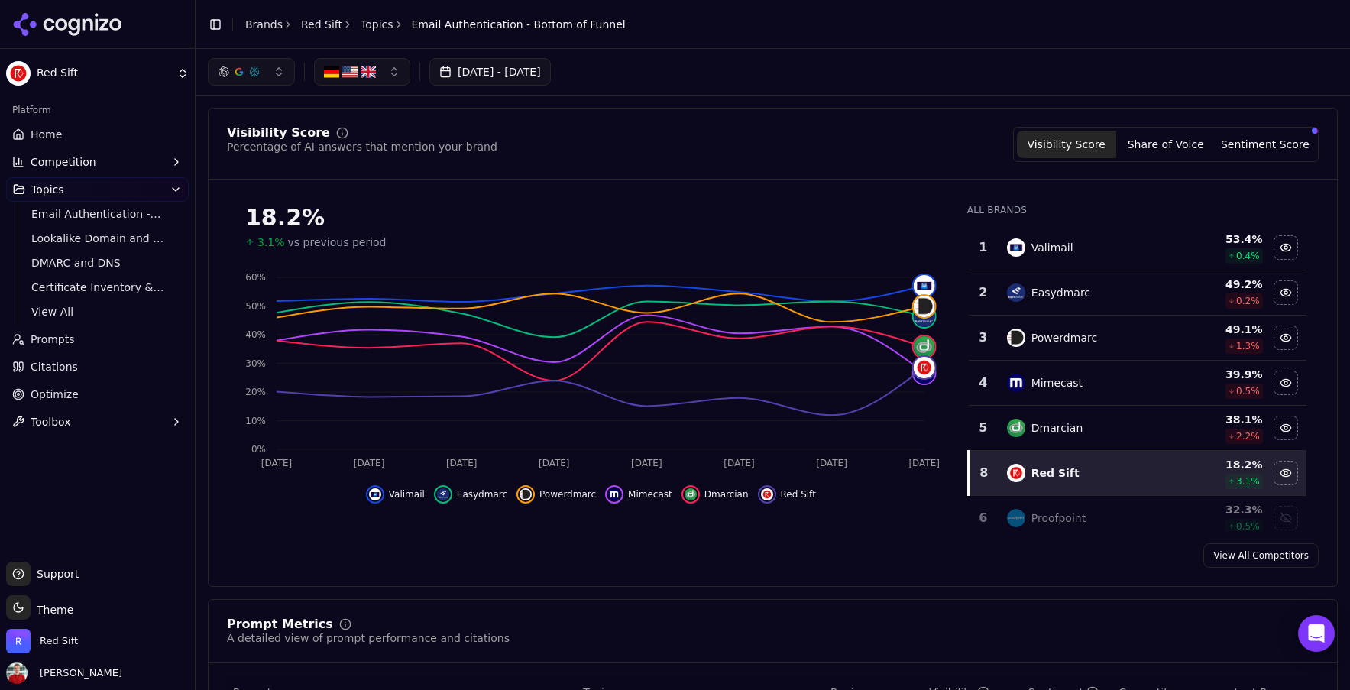
click at [481, 71] on button "[DATE] - [DATE]" at bounding box center [489, 71] width 121 height 27
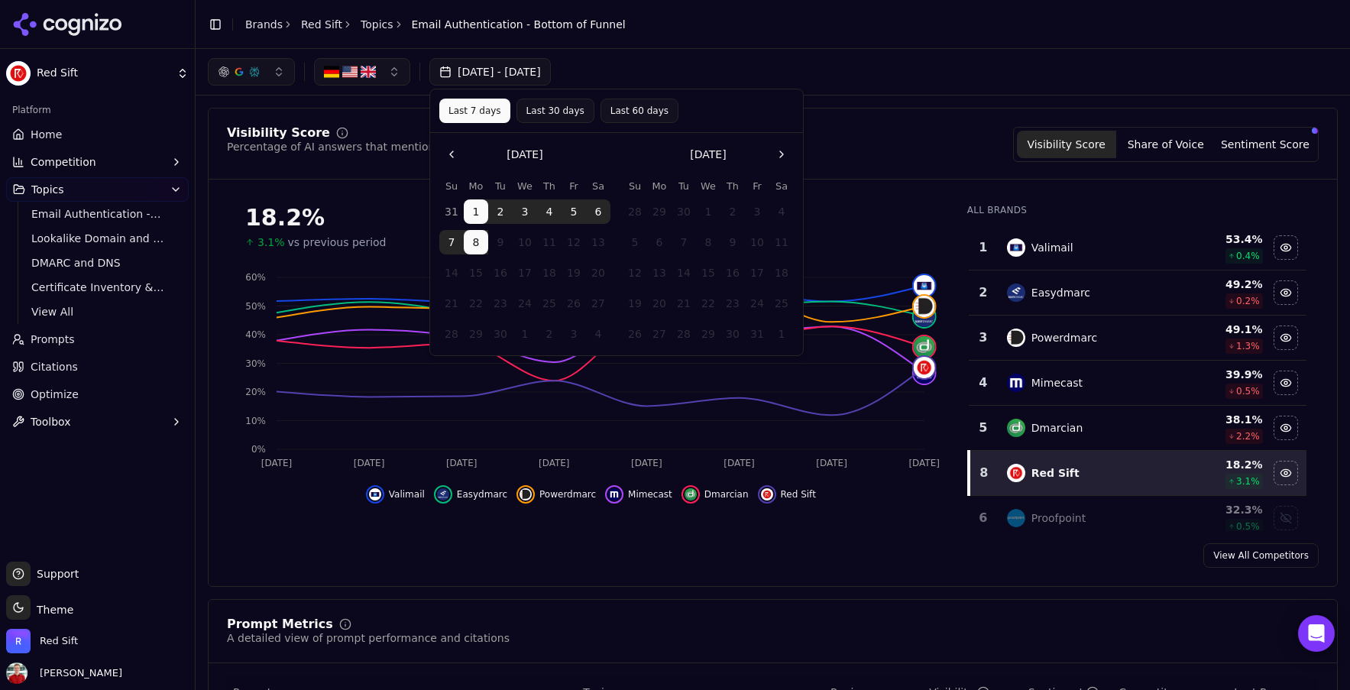
click at [552, 112] on button "Last 30 days" at bounding box center [555, 111] width 78 height 24
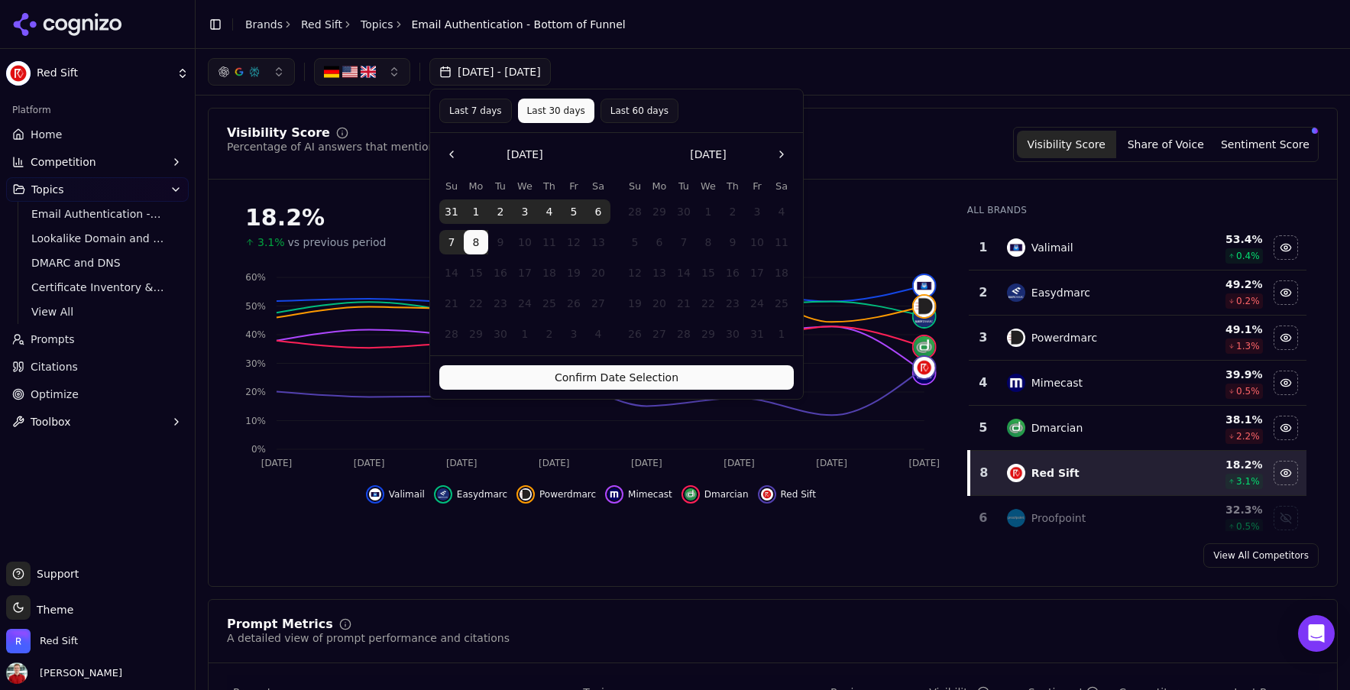
click at [593, 377] on button "Confirm Date Selection" at bounding box center [616, 377] width 354 height 24
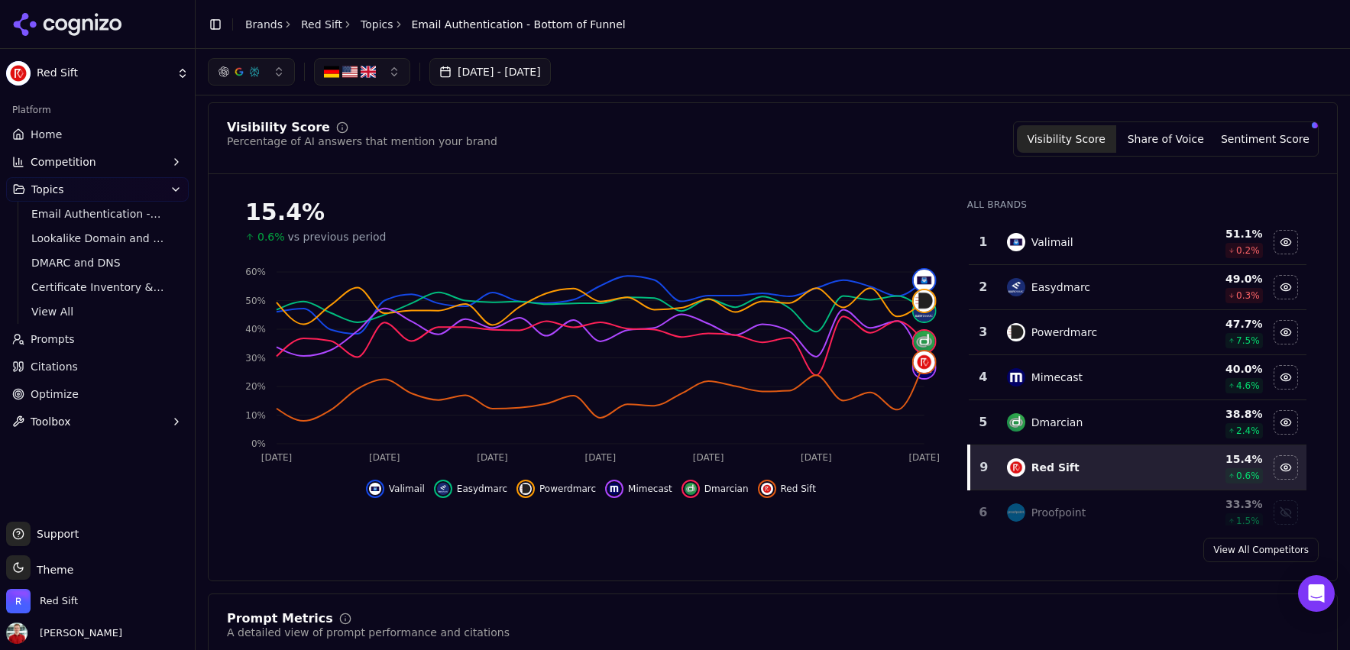
scroll to position [2, 0]
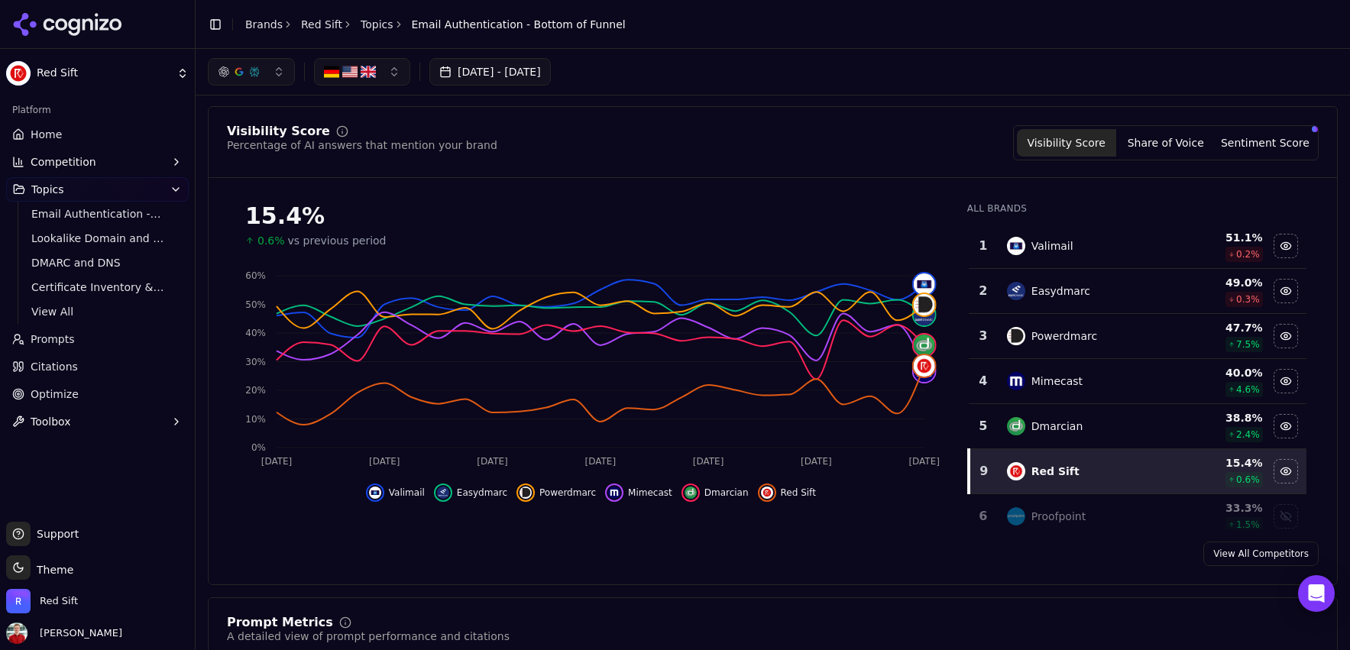
click at [276, 73] on button "button" at bounding box center [251, 71] width 87 height 27
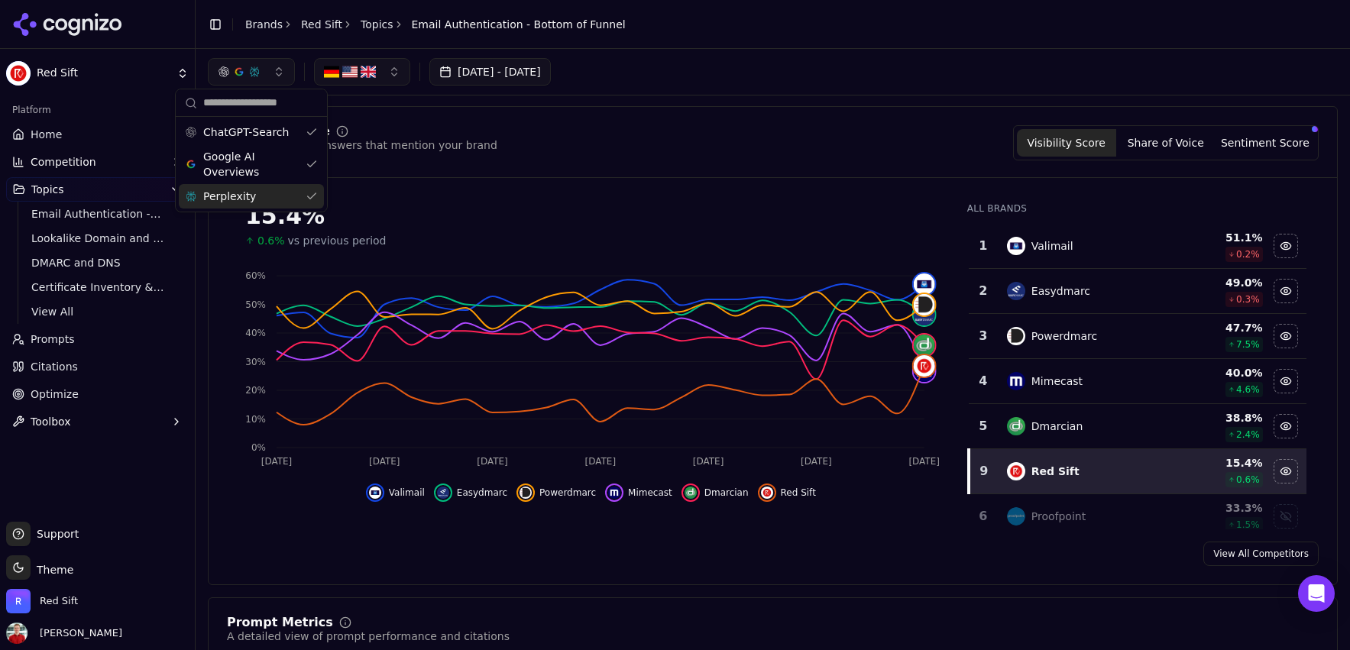
click at [280, 193] on div "Perplexity" at bounding box center [251, 196] width 145 height 24
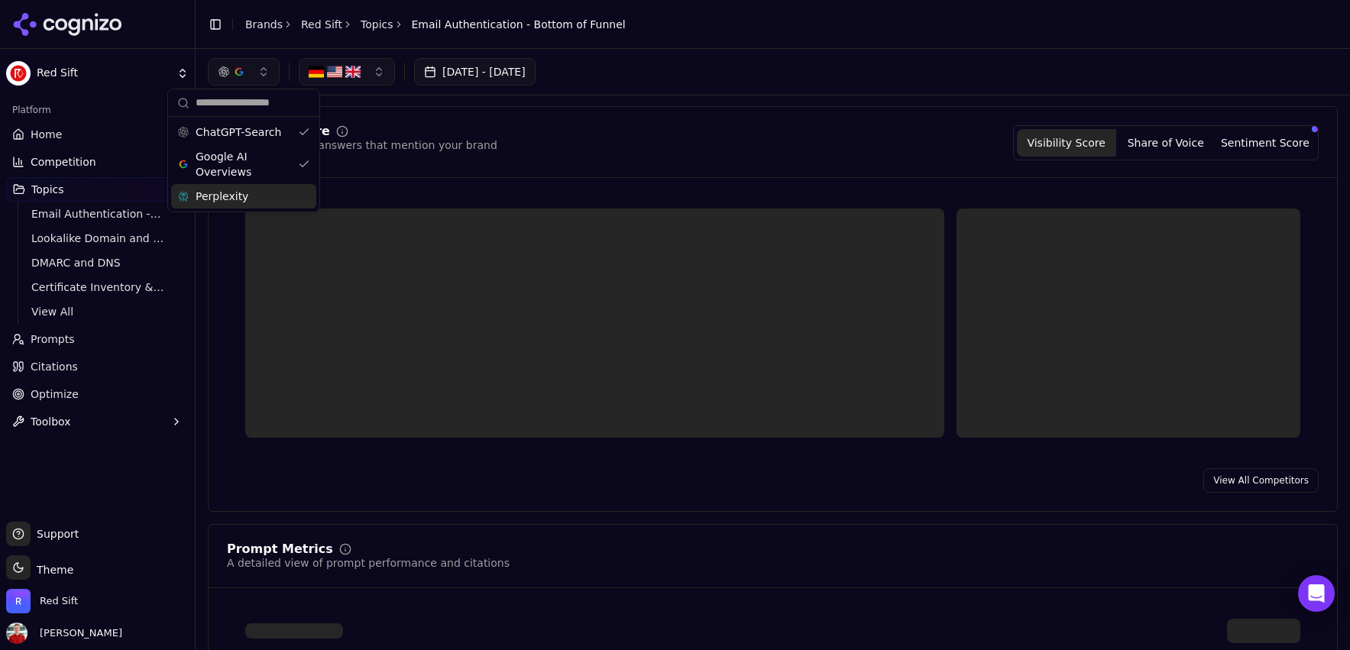
scroll to position [0, 0]
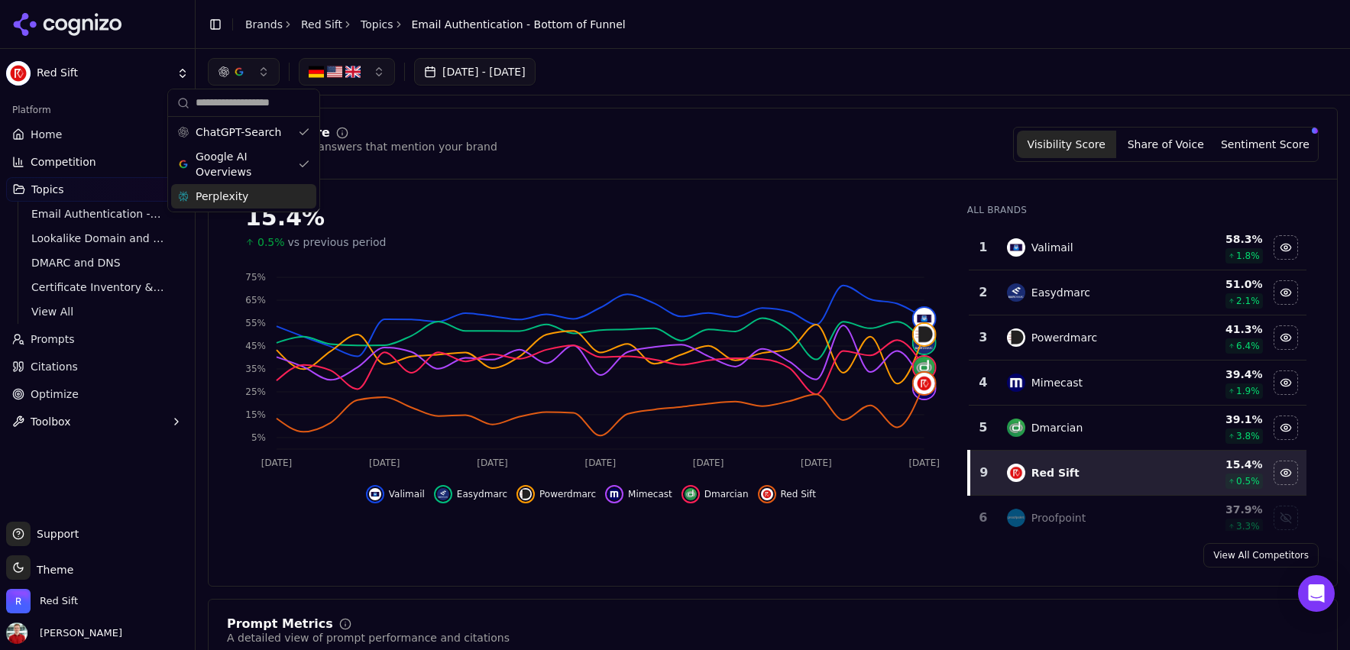
click at [770, 180] on div "Visibility Score Percentage of AI answers that mention your brand Visibility Sc…" at bounding box center [773, 347] width 1130 height 479
click at [374, 25] on link "Topics" at bounding box center [376, 24] width 33 height 15
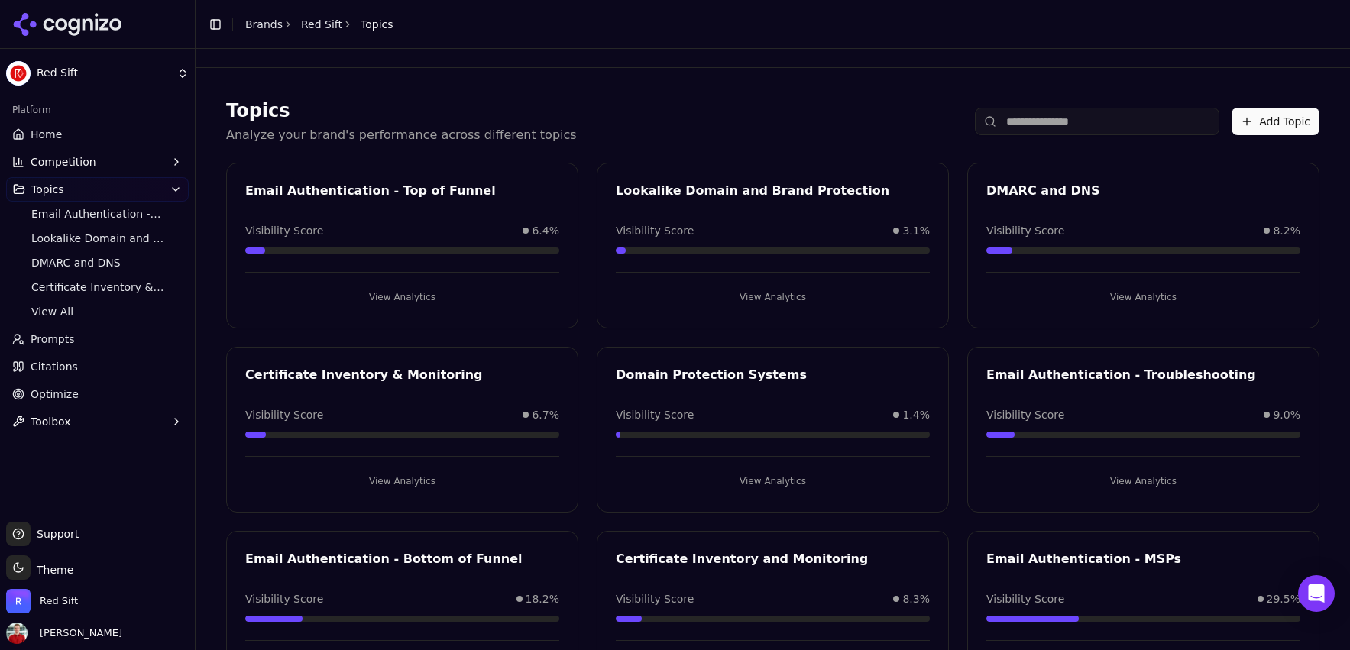
click at [92, 131] on link "Home" at bounding box center [97, 134] width 183 height 24
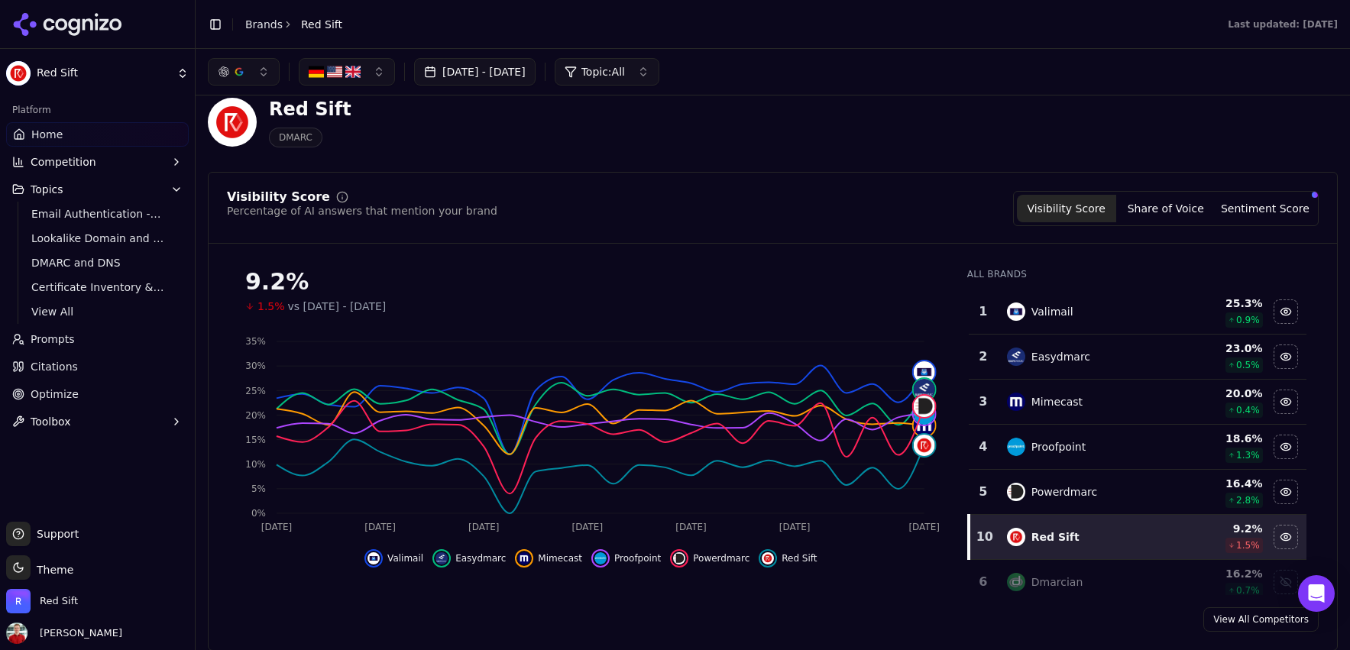
scroll to position [24, 0]
click at [509, 55] on div "[DATE] - [DATE] Topic: All" at bounding box center [773, 72] width 1154 height 46
click at [499, 66] on button "[DATE] - [DATE]" at bounding box center [474, 71] width 121 height 27
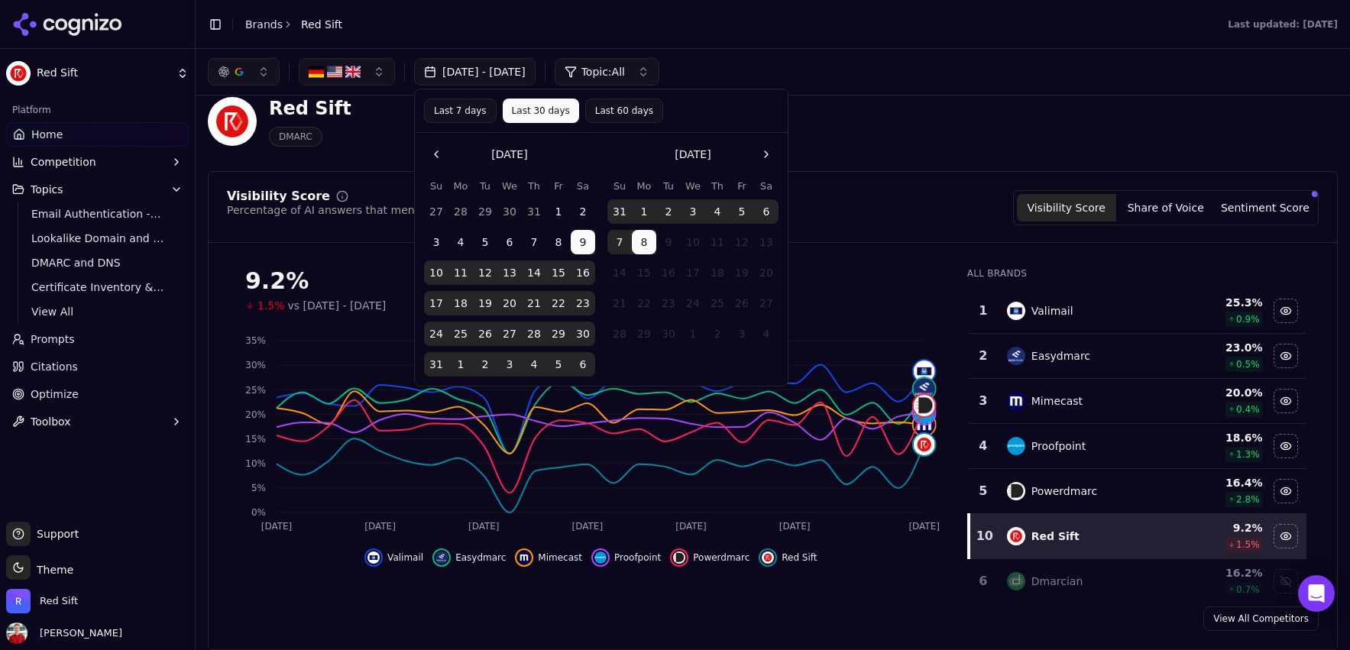
click at [536, 105] on button "Last 30 days" at bounding box center [541, 111] width 76 height 24
click at [809, 104] on div "Red Sift DMARC" at bounding box center [550, 121] width 684 height 50
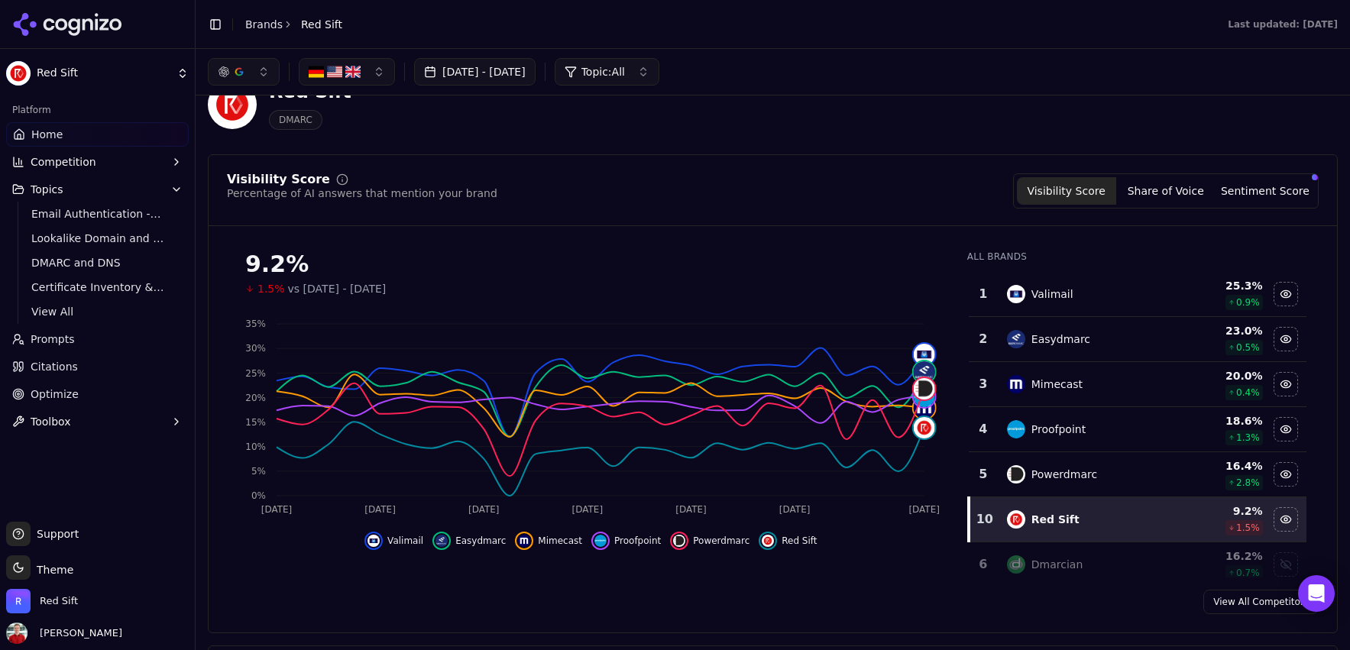
scroll to position [0, 0]
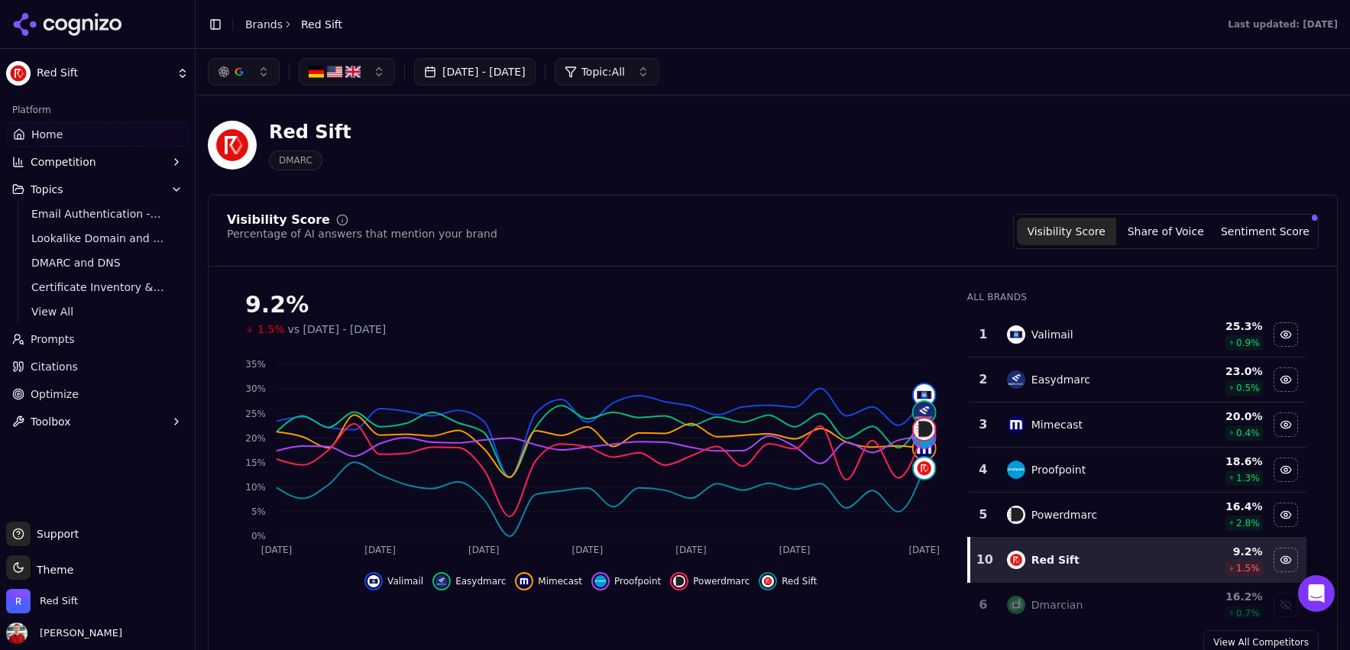
click at [238, 71] on div "button" at bounding box center [239, 72] width 12 height 12
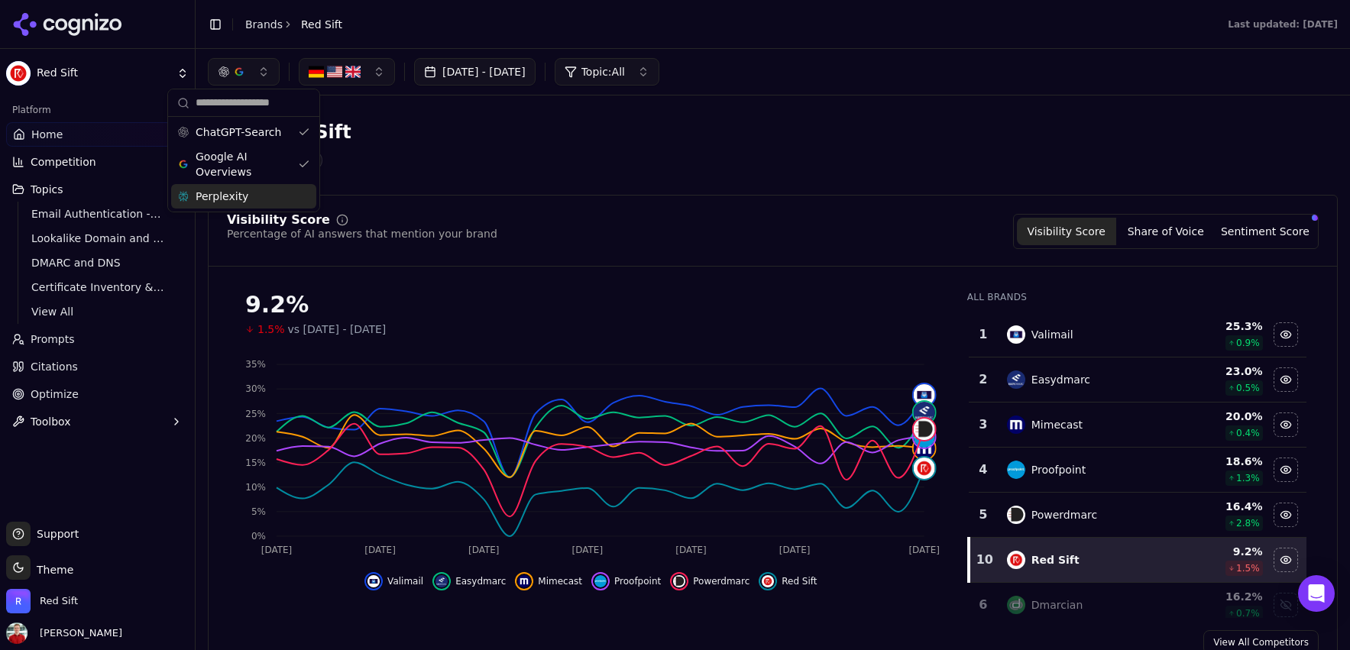
click at [224, 192] on span "Perplexity" at bounding box center [222, 196] width 53 height 15
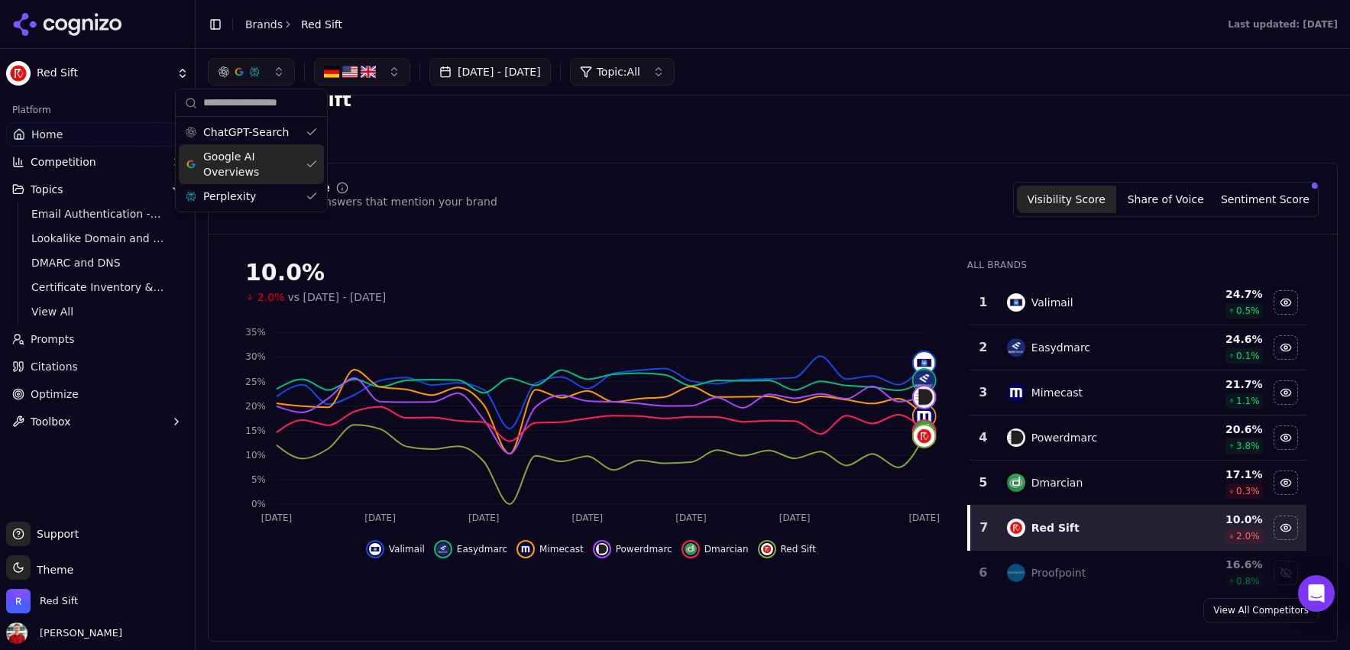
scroll to position [40, 0]
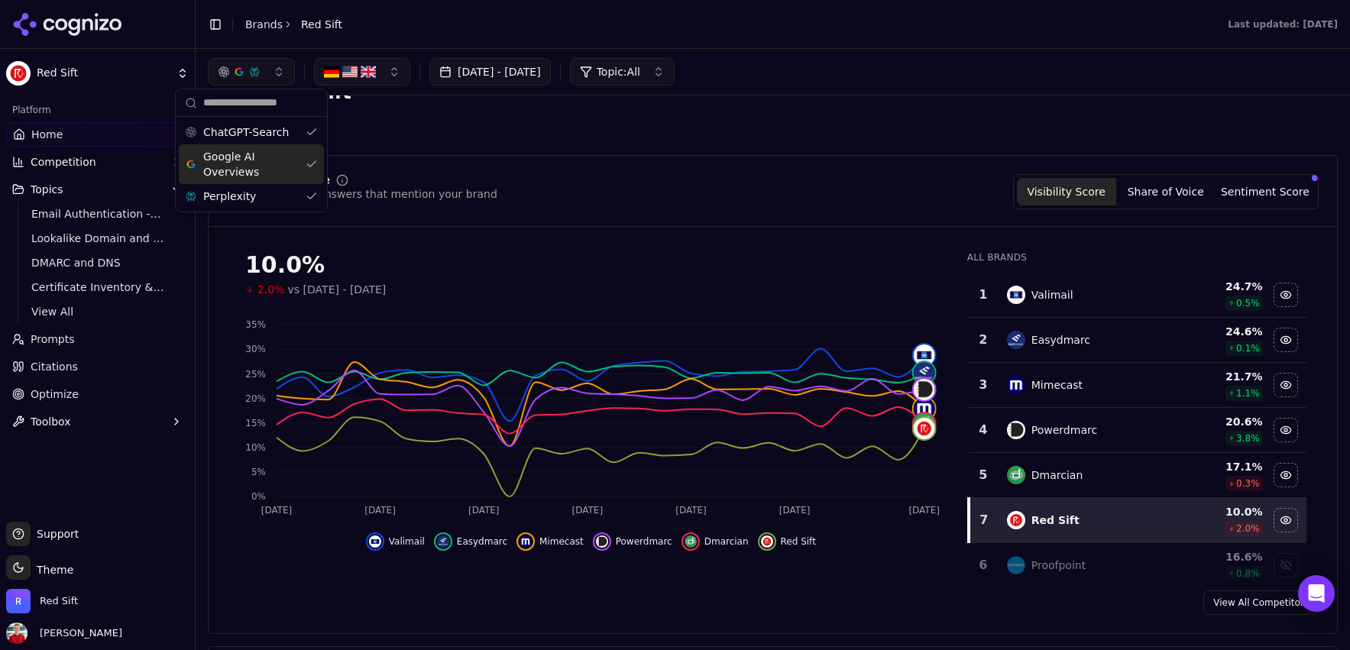
click at [681, 146] on header "Red Sift DMARC" at bounding box center [773, 111] width 1130 height 87
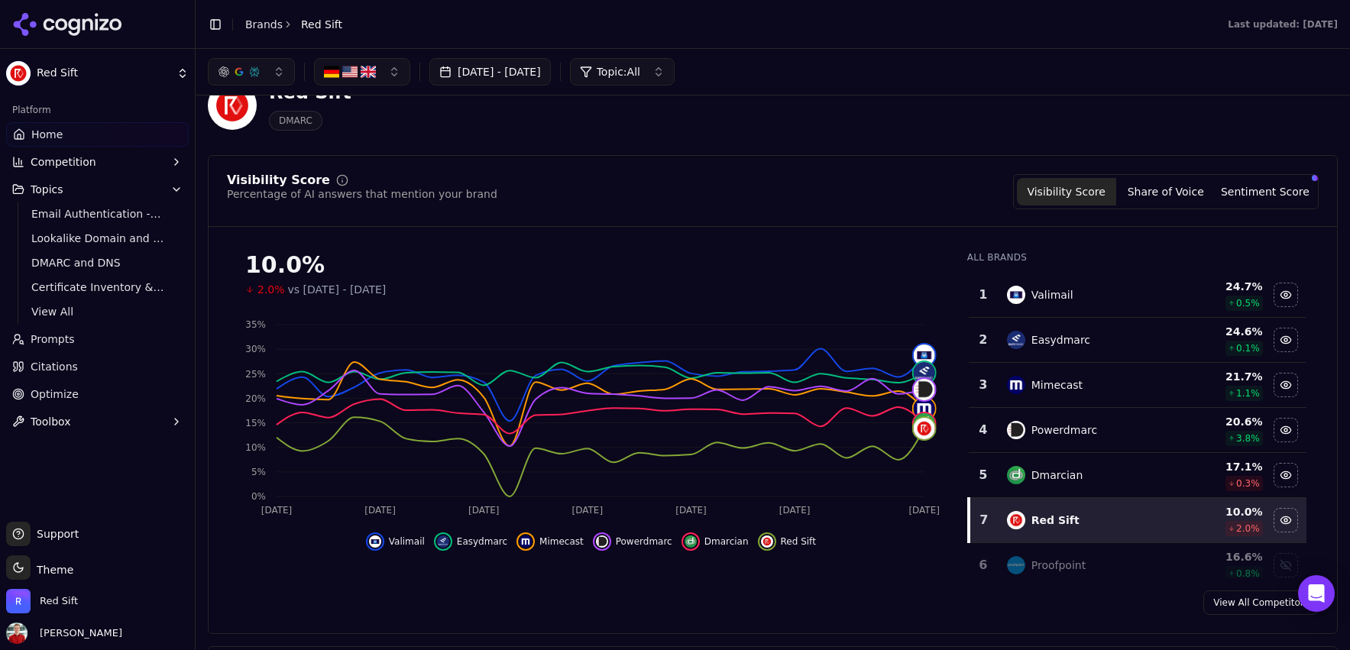
click at [597, 163] on div "Visibility Score Percentage of AI answers that mention your brand Visibility Sc…" at bounding box center [773, 394] width 1130 height 479
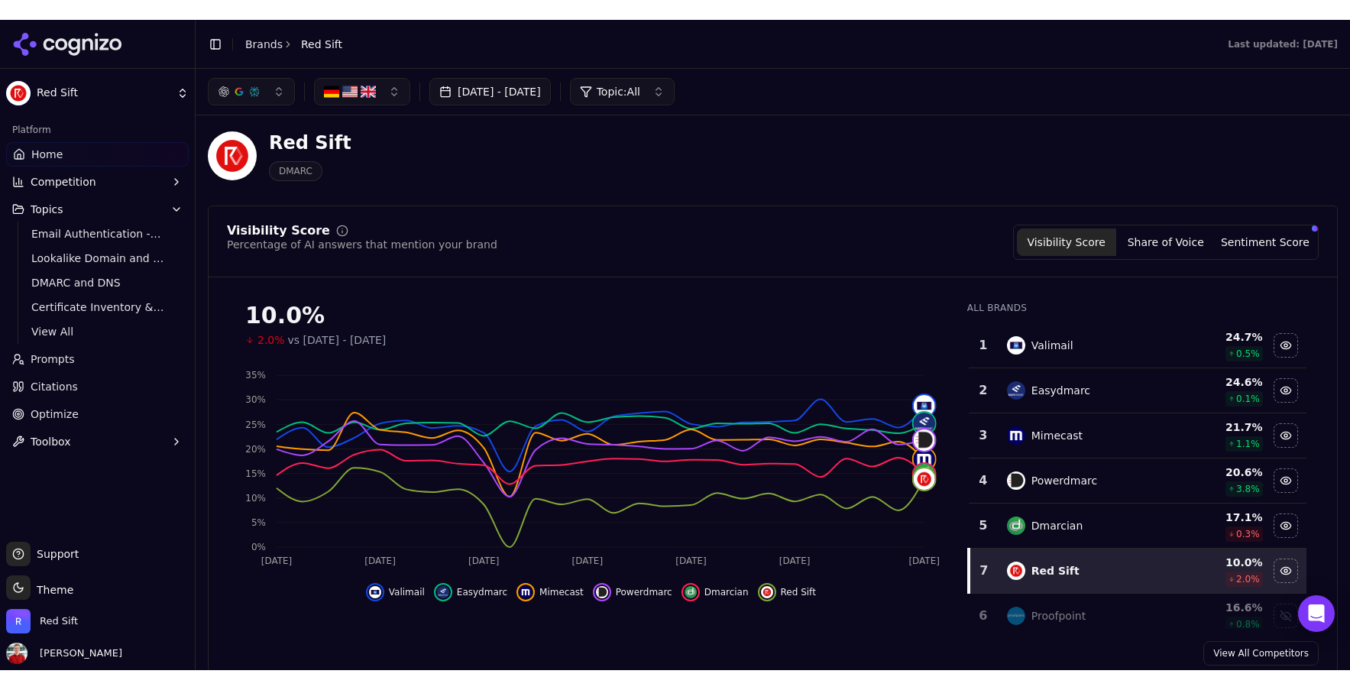
scroll to position [11, 0]
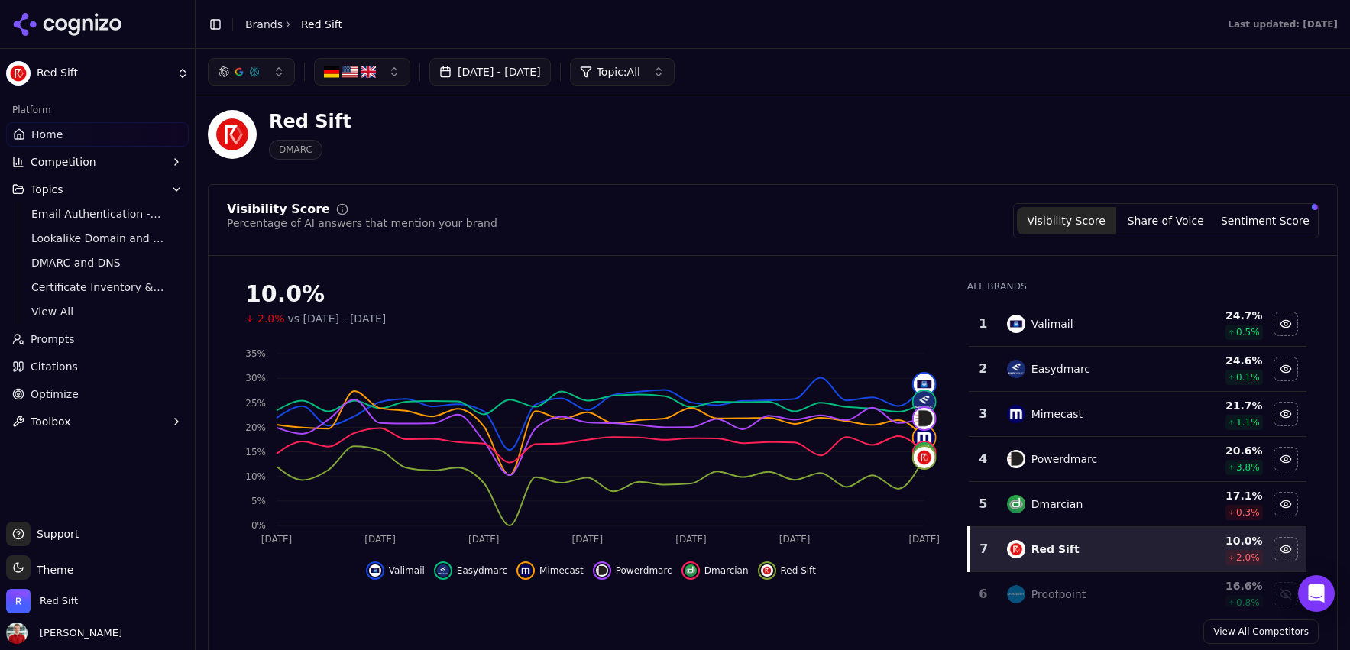
click at [505, 153] on div "Red Sift DMARC" at bounding box center [550, 134] width 684 height 50
